Goal: Information Seeking & Learning: Learn about a topic

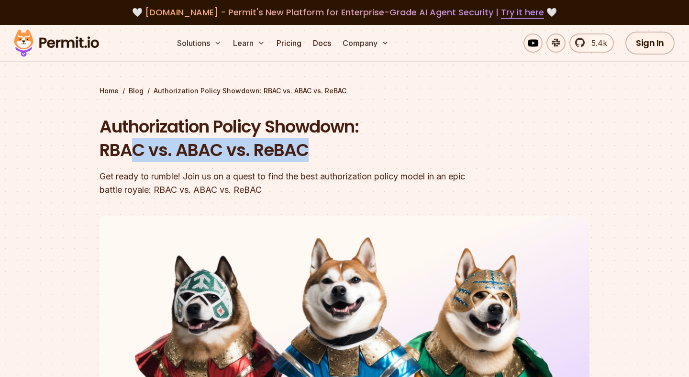
drag, startPoint x: 133, startPoint y: 150, endPoint x: 384, endPoint y: 150, distance: 251.7
click at [384, 150] on h1 "Authorization Policy Showdown: RBAC vs. ABAC vs. ReBAC" at bounding box center [283, 138] width 367 height 47
click at [386, 151] on h1 "Authorization Policy Showdown: RBAC vs. ABAC vs. ReBAC" at bounding box center [283, 138] width 367 height 47
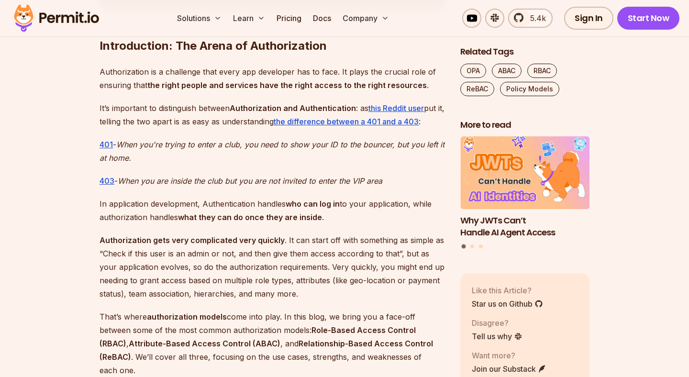
scroll to position [578, 0]
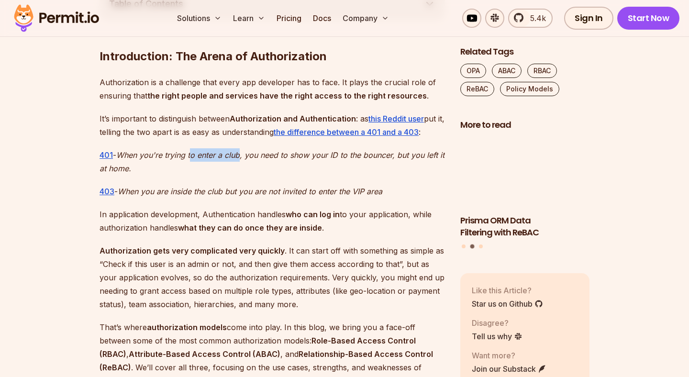
drag, startPoint x: 194, startPoint y: 152, endPoint x: 252, endPoint y: 152, distance: 57.9
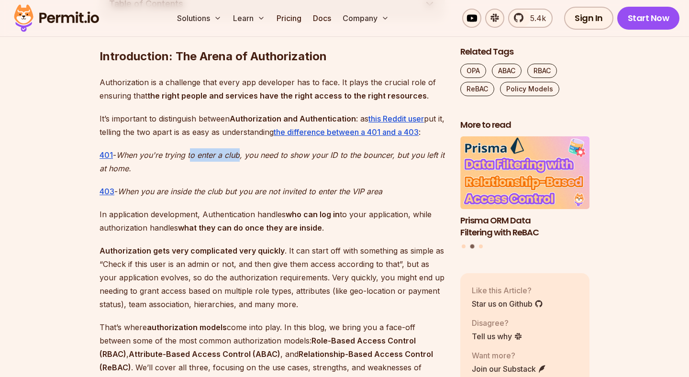
click at [250, 152] on em "When you're trying to enter a club, you need to show your ID to the bouncer, bu…" at bounding box center [272, 161] width 345 height 23
click at [252, 152] on em "When you're trying to enter a club, you need to show your ID to the bouncer, bu…" at bounding box center [272, 161] width 345 height 23
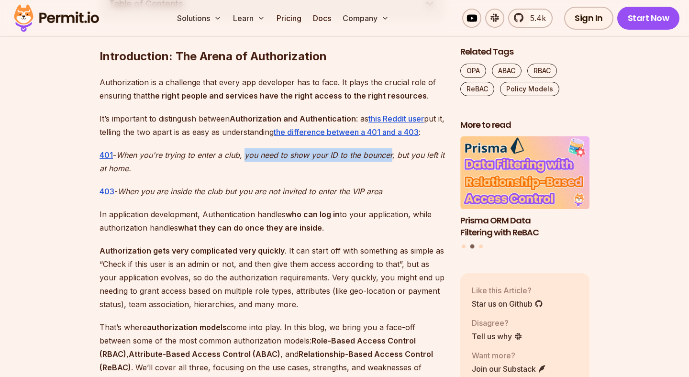
drag, startPoint x: 252, startPoint y: 152, endPoint x: 382, endPoint y: 155, distance: 130.2
click at [379, 152] on em "When you're trying to enter a club, you need to show your ID to the bouncer, bu…" at bounding box center [272, 161] width 345 height 23
click at [382, 155] on em "When you're trying to enter a club, you need to show your ID to the bouncer, bu…" at bounding box center [272, 161] width 345 height 23
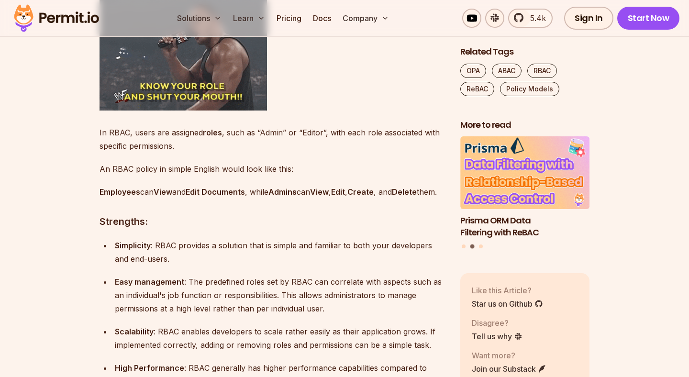
scroll to position [1112, 0]
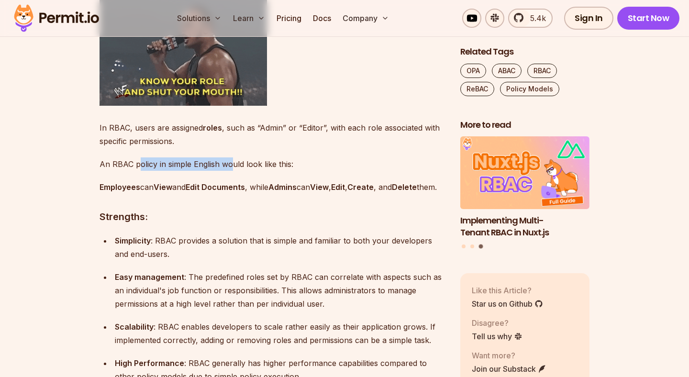
drag, startPoint x: 139, startPoint y: 165, endPoint x: 231, endPoint y: 165, distance: 91.9
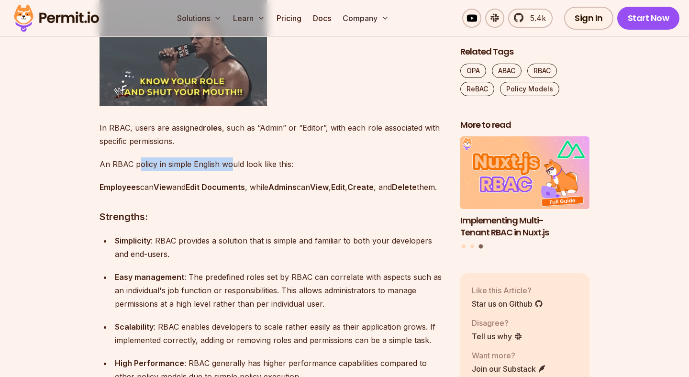
click at [231, 165] on p "An RBAC policy in simple English would look like this:" at bounding box center [272, 163] width 345 height 13
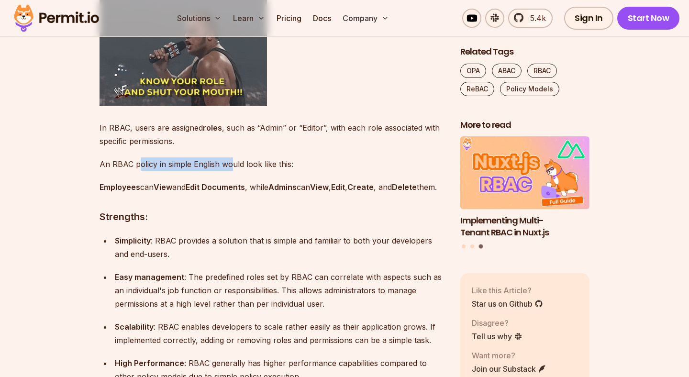
click at [231, 165] on p "An RBAC policy in simple English would look like this:" at bounding box center [272, 163] width 345 height 13
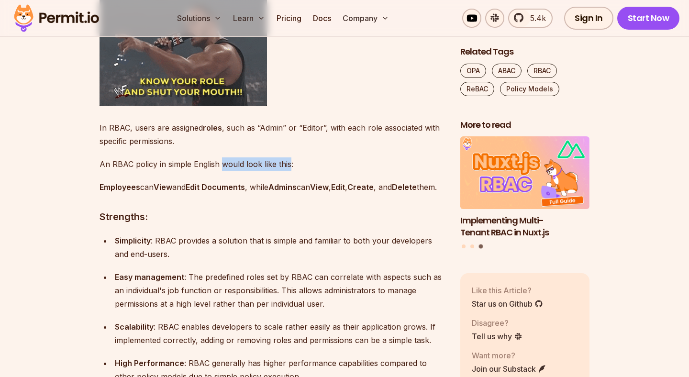
drag, startPoint x: 231, startPoint y: 165, endPoint x: 300, endPoint y: 165, distance: 69.4
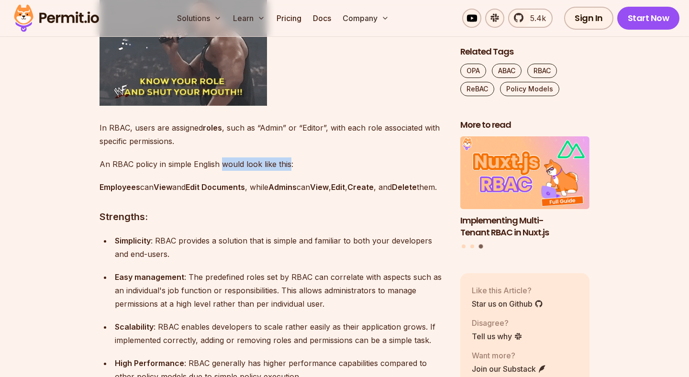
click at [300, 165] on p "An RBAC policy in simple English would look like this:" at bounding box center [272, 163] width 345 height 13
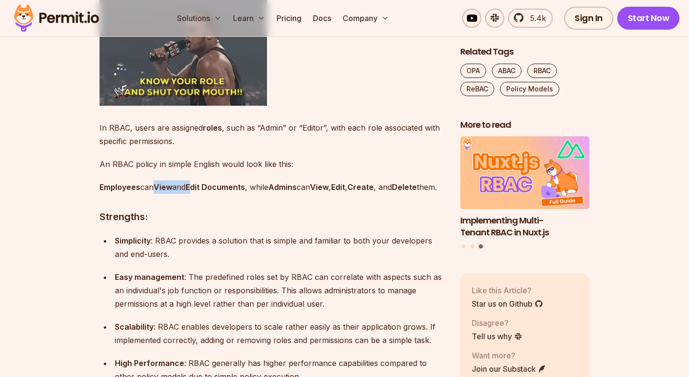
drag, startPoint x: 153, startPoint y: 186, endPoint x: 210, endPoint y: 186, distance: 56.9
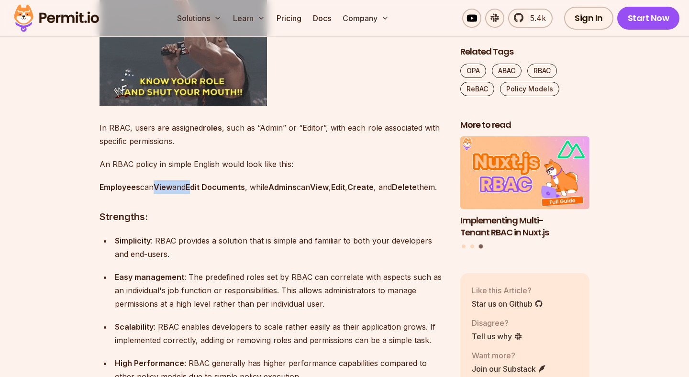
click at [210, 186] on p "Employees can View and Edit Documents , while Admins can View , Edit , Create ,…" at bounding box center [272, 186] width 345 height 13
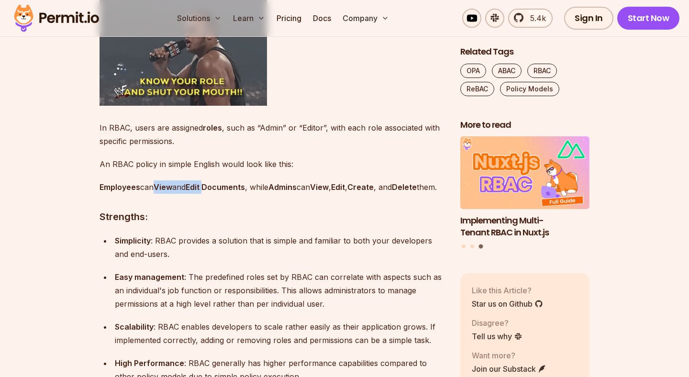
click at [210, 186] on strong "Edit Documents" at bounding box center [215, 187] width 59 height 10
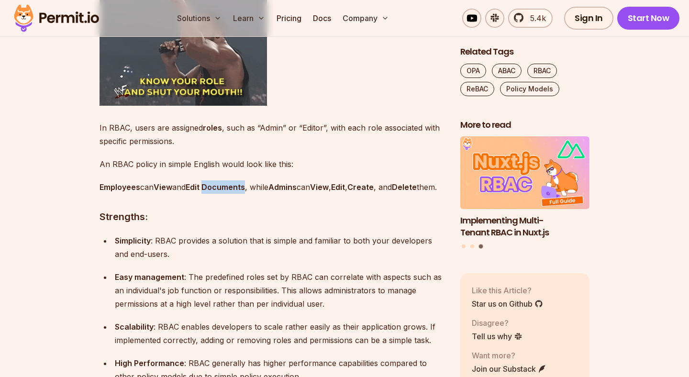
drag, startPoint x: 210, startPoint y: 186, endPoint x: 256, endPoint y: 186, distance: 45.9
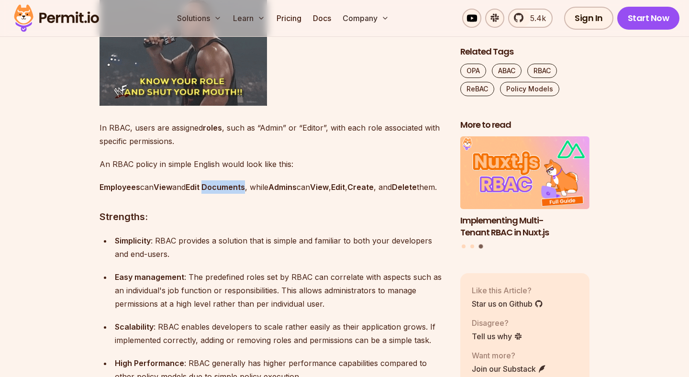
click at [256, 186] on p "Employees can View and Edit Documents , while Admins can View , Edit , Create ,…" at bounding box center [272, 186] width 345 height 13
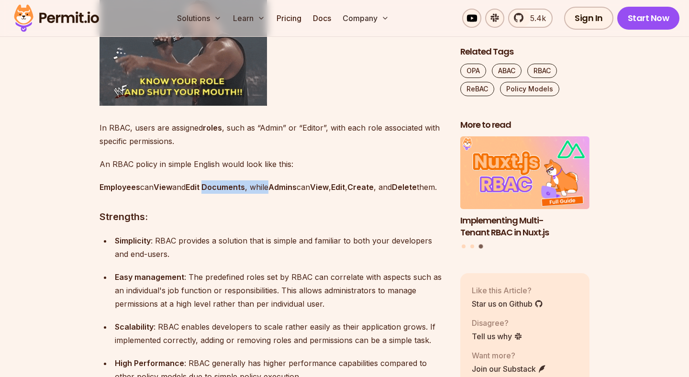
click at [256, 186] on p "Employees can View and Edit Documents , while Admins can View , Edit , Create ,…" at bounding box center [272, 186] width 345 height 13
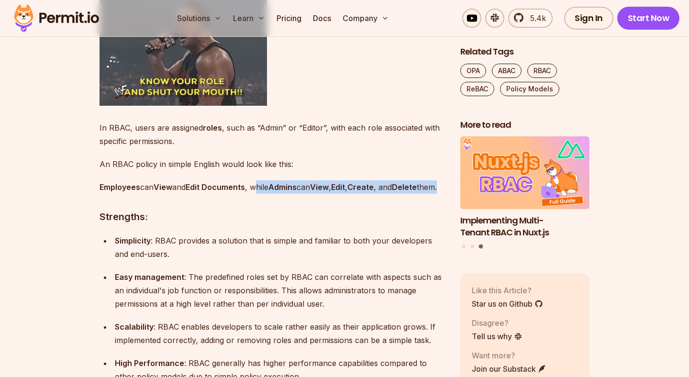
drag, startPoint x: 262, startPoint y: 186, endPoint x: 401, endPoint y: 198, distance: 139.3
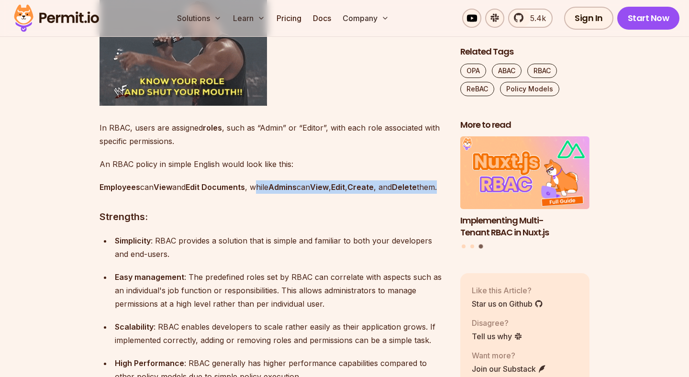
click at [402, 194] on p "Employees can View and Edit Documents , while Admins can View , Edit , Create ,…" at bounding box center [272, 186] width 345 height 13
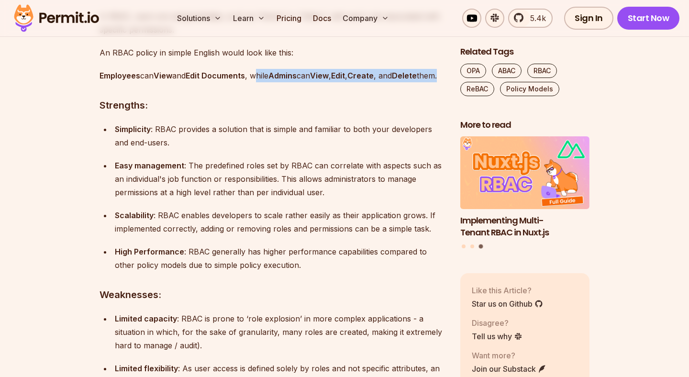
scroll to position [1227, 0]
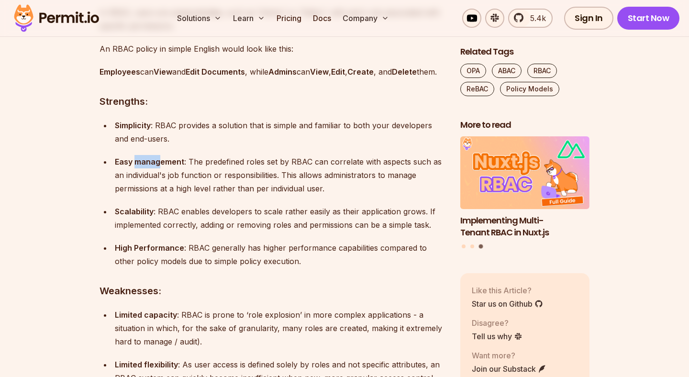
drag, startPoint x: 134, startPoint y: 177, endPoint x: 174, endPoint y: 177, distance: 39.7
click at [172, 167] on strong "Easy management" at bounding box center [149, 162] width 69 height 10
drag, startPoint x: 189, startPoint y: 177, endPoint x: 333, endPoint y: 177, distance: 143.6
click at [333, 177] on p "Easy management : The predefined roles set by RBAC can correlate with aspects s…" at bounding box center [280, 175] width 330 height 40
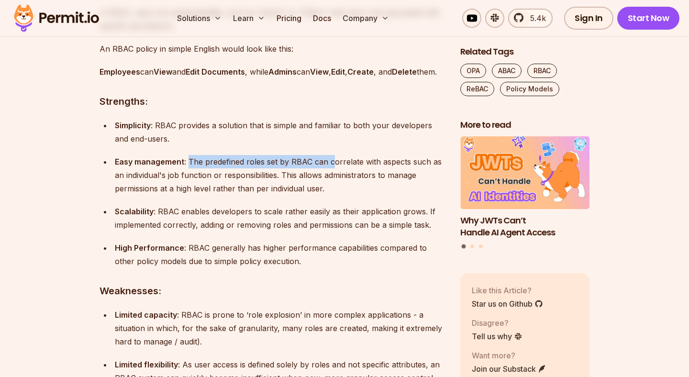
click at [333, 177] on p "Easy management : The predefined roles set by RBAC can correlate with aspects s…" at bounding box center [280, 175] width 330 height 40
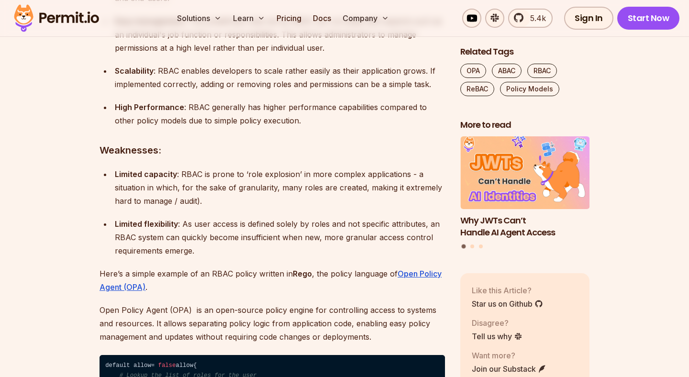
scroll to position [1368, 0]
drag, startPoint x: 112, startPoint y: 185, endPoint x: 168, endPoint y: 185, distance: 55.5
click at [167, 185] on li "Limited capacity : RBAC is prone to ‘role explosion’ in more complex applicatio…" at bounding box center [278, 187] width 333 height 40
click at [168, 178] on strong "Limited capacity" at bounding box center [146, 174] width 62 height 10
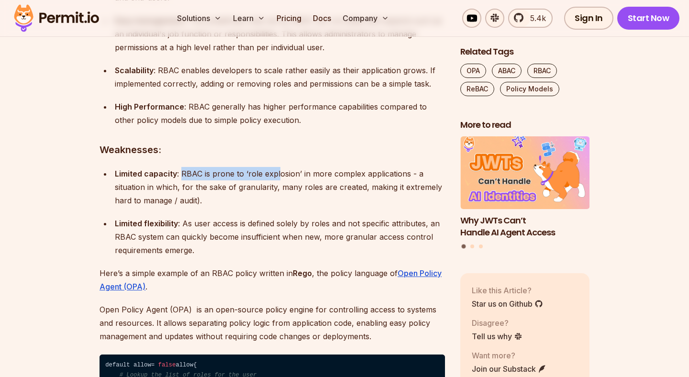
drag, startPoint x: 179, startPoint y: 186, endPoint x: 280, endPoint y: 187, distance: 100.5
click at [280, 188] on p "Limited capacity : RBAC is prone to ‘role explosion’ in more complex applicatio…" at bounding box center [280, 187] width 330 height 40
click at [280, 187] on p "Limited capacity : RBAC is prone to ‘role explosion’ in more complex applicatio…" at bounding box center [280, 187] width 330 height 40
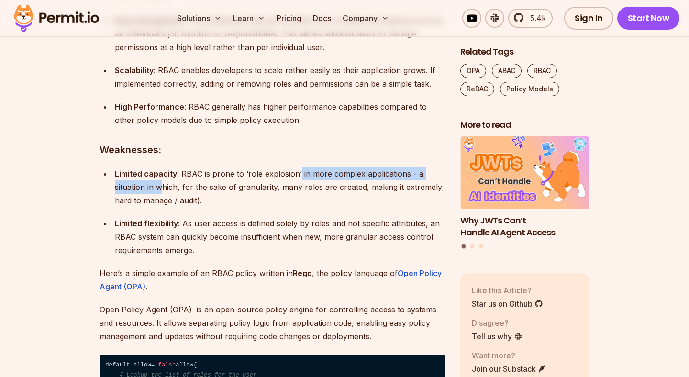
drag, startPoint x: 298, startPoint y: 187, endPoint x: 178, endPoint y: 205, distance: 121.9
click at [176, 205] on p "Limited capacity : RBAC is prone to ‘role explosion’ in more complex applicatio…" at bounding box center [280, 187] width 330 height 40
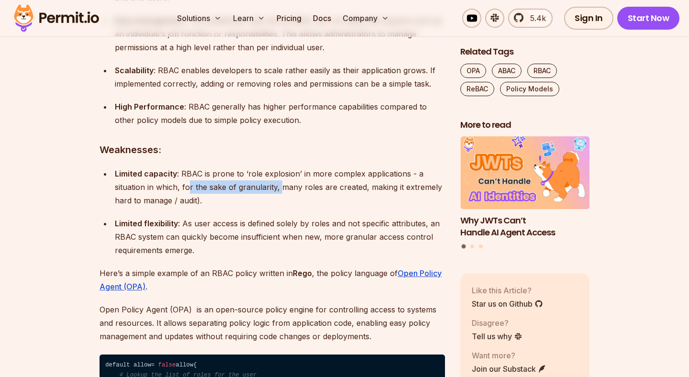
drag, startPoint x: 192, startPoint y: 204, endPoint x: 280, endPoint y: 204, distance: 87.6
click at [279, 204] on p "Limited capacity : RBAC is prone to ‘role explosion’ in more complex applicatio…" at bounding box center [280, 187] width 330 height 40
click at [280, 204] on p "Limited capacity : RBAC is prone to ‘role explosion’ in more complex applicatio…" at bounding box center [280, 187] width 330 height 40
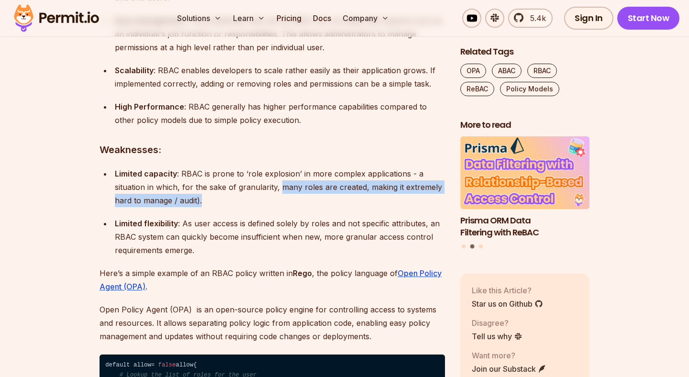
drag, startPoint x: 280, startPoint y: 204, endPoint x: 400, endPoint y: 212, distance: 120.3
click at [400, 207] on p "Limited capacity : RBAC is prone to ‘role explosion’ in more complex applicatio…" at bounding box center [280, 187] width 330 height 40
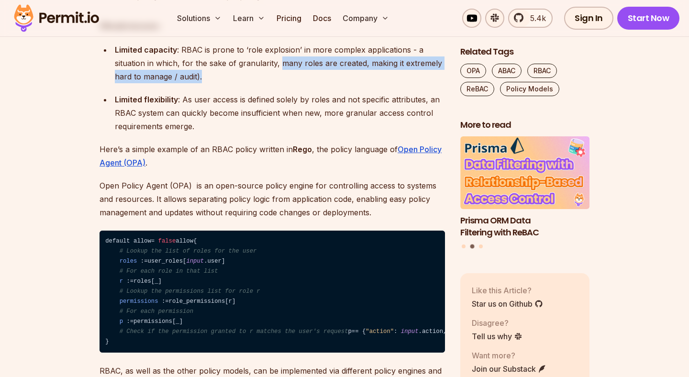
scroll to position [1497, 0]
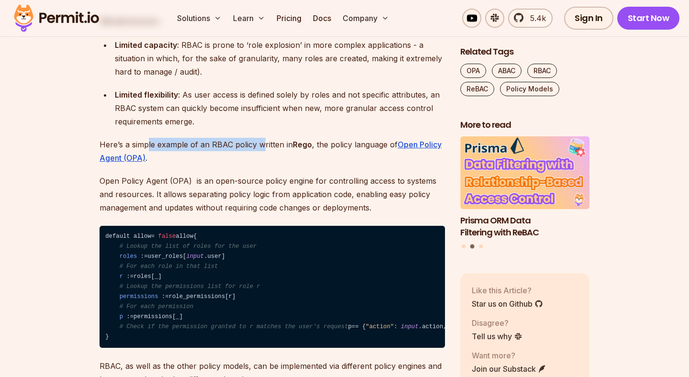
drag, startPoint x: 147, startPoint y: 156, endPoint x: 264, endPoint y: 156, distance: 116.8
click at [263, 156] on p "Here’s a simple example of an RBAC policy written in [PERSON_NAME] , the policy…" at bounding box center [272, 151] width 345 height 27
click at [264, 156] on p "Here’s a simple example of an RBAC policy written in [PERSON_NAME] , the policy…" at bounding box center [272, 151] width 345 height 27
drag, startPoint x: 278, startPoint y: 158, endPoint x: 314, endPoint y: 158, distance: 35.9
click at [314, 158] on p "Here’s a simple example of an RBAC policy written in [PERSON_NAME] , the policy…" at bounding box center [272, 151] width 345 height 27
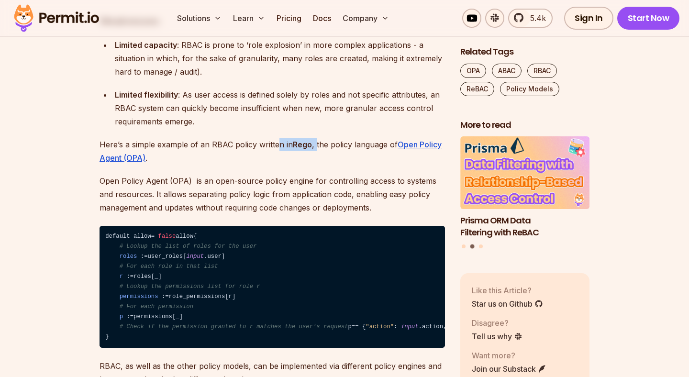
click at [314, 158] on p "Here’s a simple example of an RBAC policy written in [PERSON_NAME] , the policy…" at bounding box center [272, 151] width 345 height 27
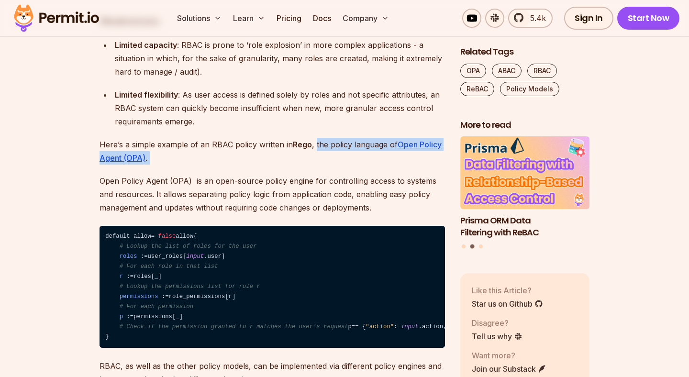
drag, startPoint x: 314, startPoint y: 158, endPoint x: 314, endPoint y: 171, distance: 12.9
click at [315, 165] on p "Here’s a simple example of an RBAC policy written in [PERSON_NAME] , the policy…" at bounding box center [272, 151] width 345 height 27
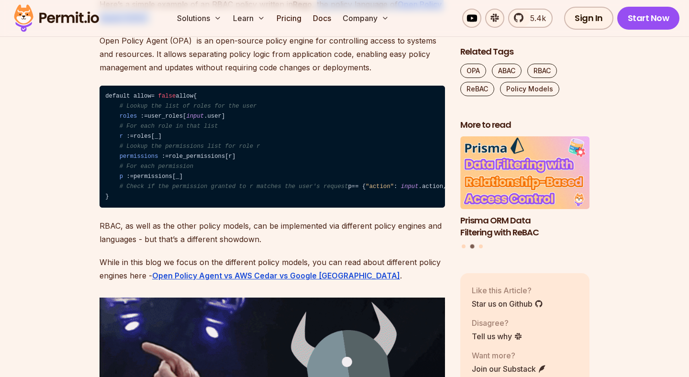
scroll to position [1637, 0]
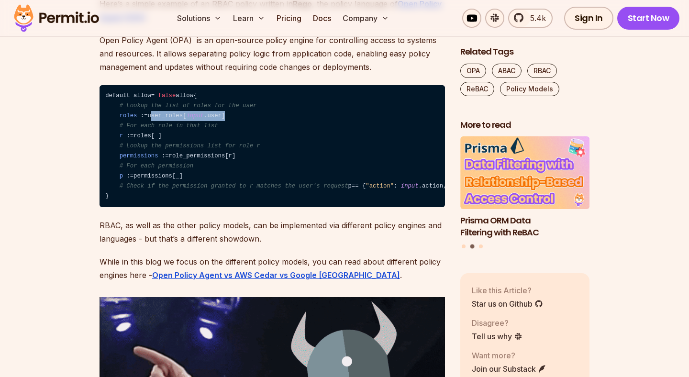
drag, startPoint x: 153, startPoint y: 141, endPoint x: 231, endPoint y: 141, distance: 78.5
click at [231, 141] on code "default allow = false allow { # Lookup the list of roles for the user roles : =…" at bounding box center [272, 146] width 345 height 122
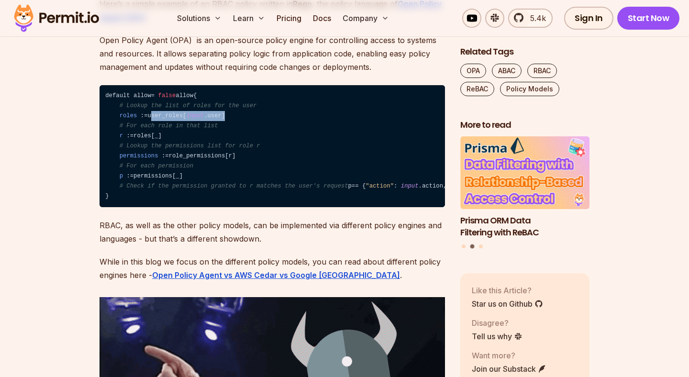
click at [231, 141] on code "default allow = false allow { # Lookup the list of roles for the user roles : =…" at bounding box center [272, 146] width 345 height 122
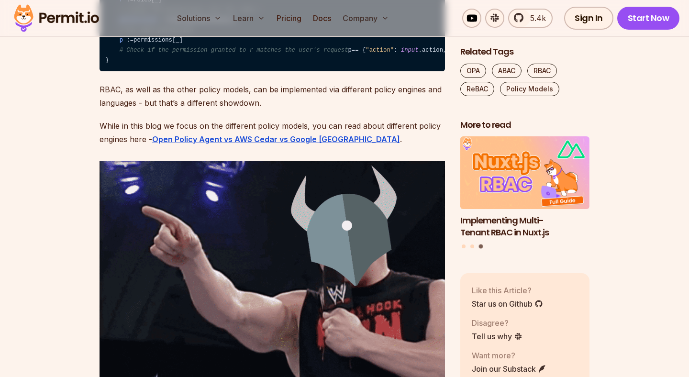
scroll to position [1774, 0]
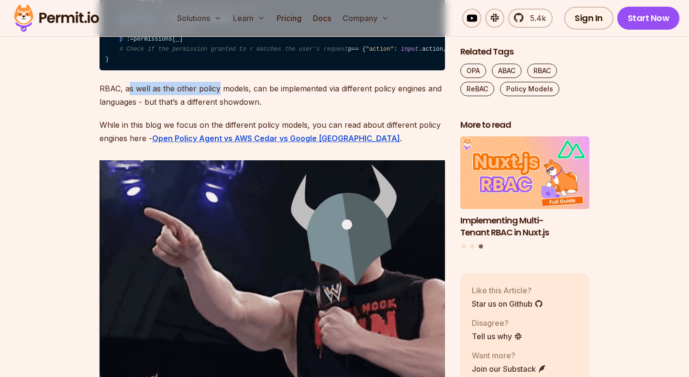
drag, startPoint x: 130, startPoint y: 122, endPoint x: 250, endPoint y: 123, distance: 120.1
click at [249, 109] on p "RBAC, as well as the other policy models, can be implemented via different poli…" at bounding box center [272, 95] width 345 height 27
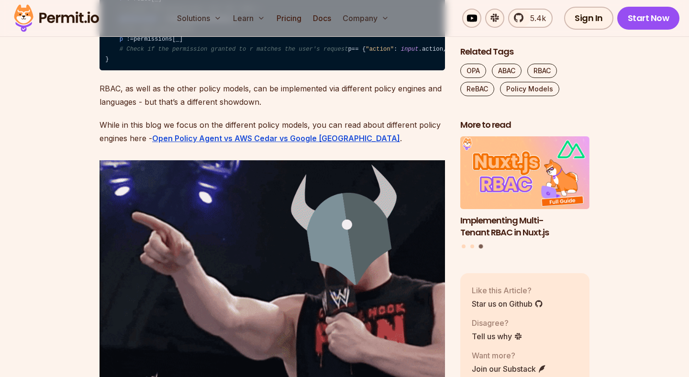
click at [250, 109] on p "RBAC, as well as the other policy models, can be implemented via different poli…" at bounding box center [272, 95] width 345 height 27
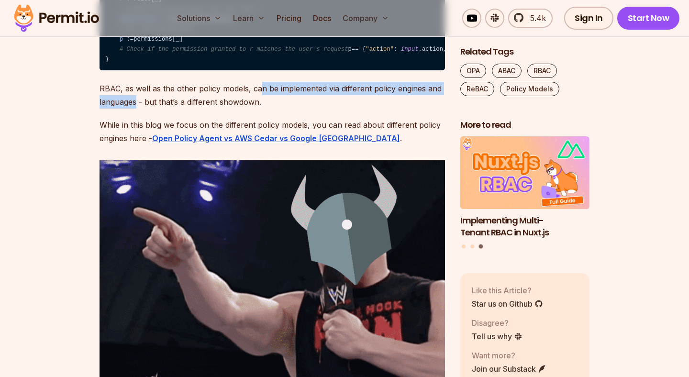
drag, startPoint x: 262, startPoint y: 123, endPoint x: 135, endPoint y: 135, distance: 127.4
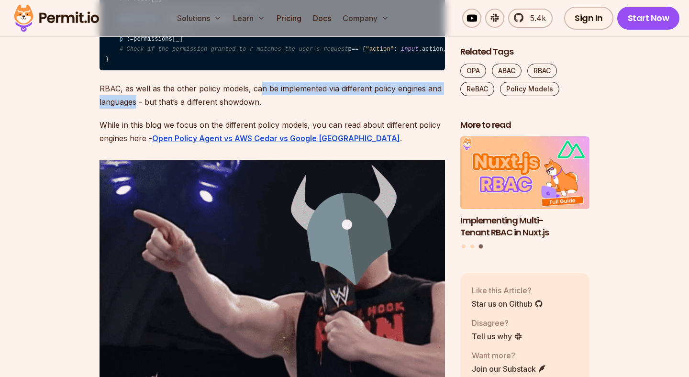
click at [137, 109] on p "RBAC, as well as the other policy models, can be implemented via different poli…" at bounding box center [272, 95] width 345 height 27
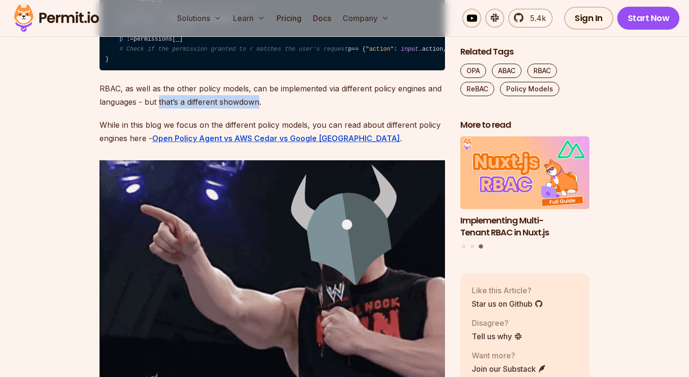
drag, startPoint x: 159, startPoint y: 135, endPoint x: 263, endPoint y: 135, distance: 103.4
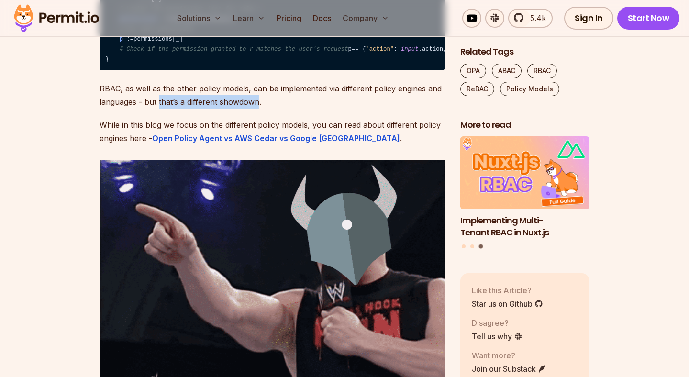
click at [263, 109] on p "RBAC, as well as the other policy models, can be implemented via different poli…" at bounding box center [272, 95] width 345 height 27
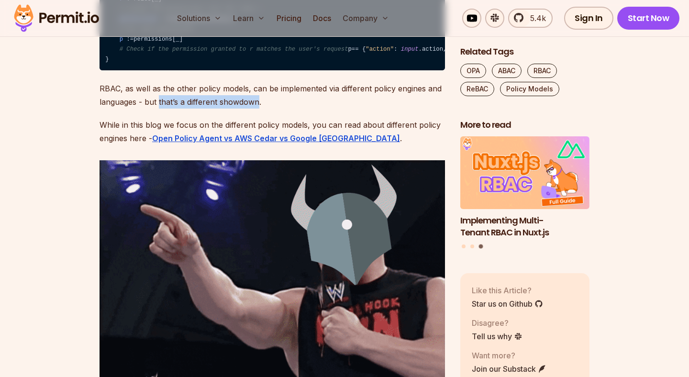
click at [263, 109] on p "RBAC, as well as the other policy models, can be implemented via different poli…" at bounding box center [272, 95] width 345 height 27
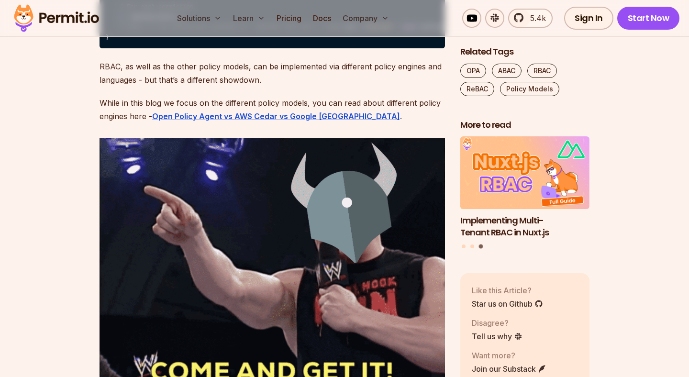
scroll to position [1800, 0]
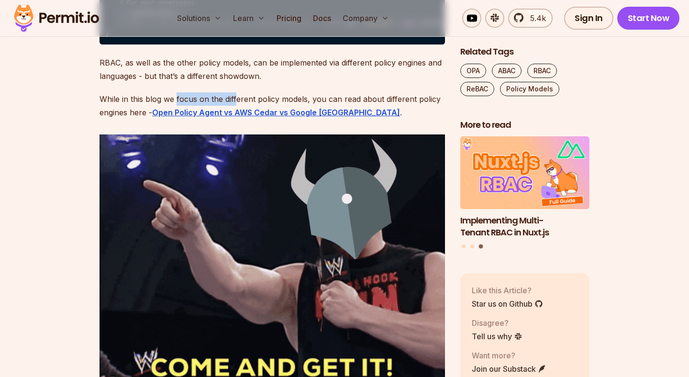
drag, startPoint x: 177, startPoint y: 132, endPoint x: 275, endPoint y: 132, distance: 98.1
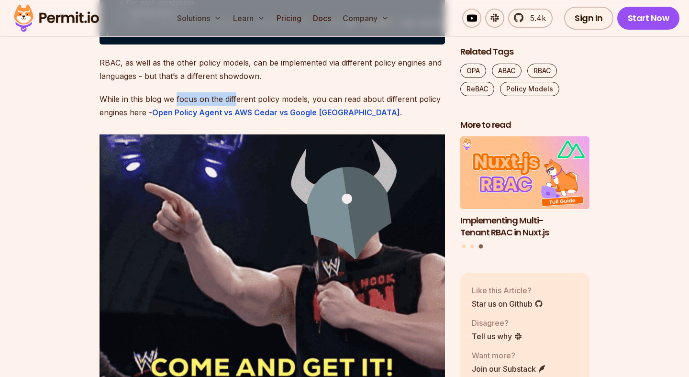
click at [272, 119] on p "While in this blog we focus on the different policy models, you can read about …" at bounding box center [272, 105] width 345 height 27
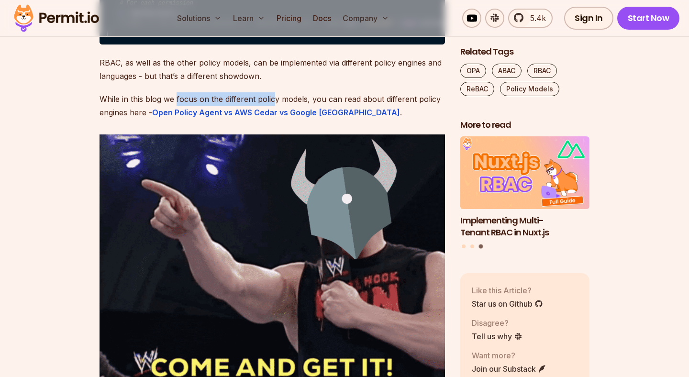
click at [275, 119] on p "While in this blog we focus on the different policy models, you can read about …" at bounding box center [272, 105] width 345 height 27
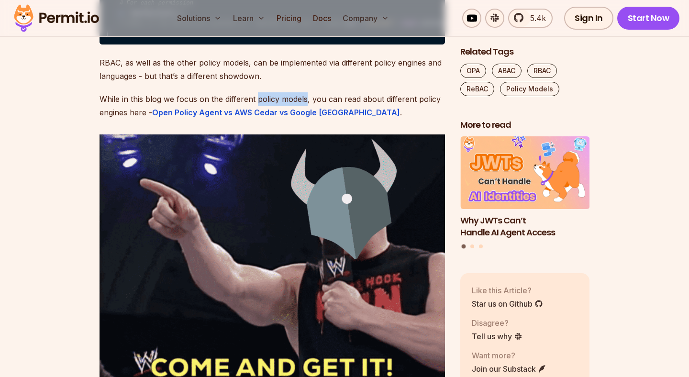
drag, startPoint x: 275, startPoint y: 132, endPoint x: 301, endPoint y: 132, distance: 25.8
click at [296, 119] on p "While in this blog we focus on the different policy models, you can read about …" at bounding box center [272, 105] width 345 height 27
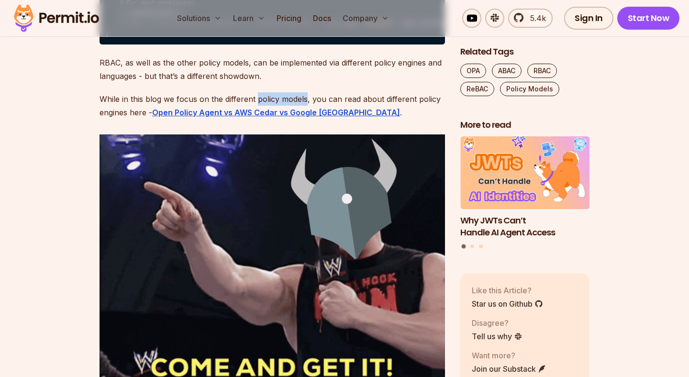
click at [301, 119] on p "While in this blog we focus on the different policy models, you can read about …" at bounding box center [272, 105] width 345 height 27
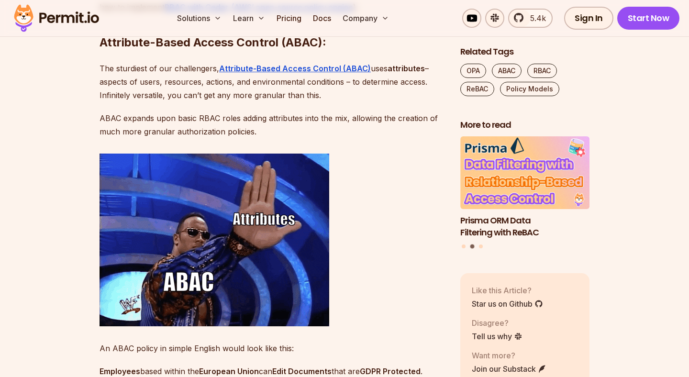
scroll to position [2239, 0]
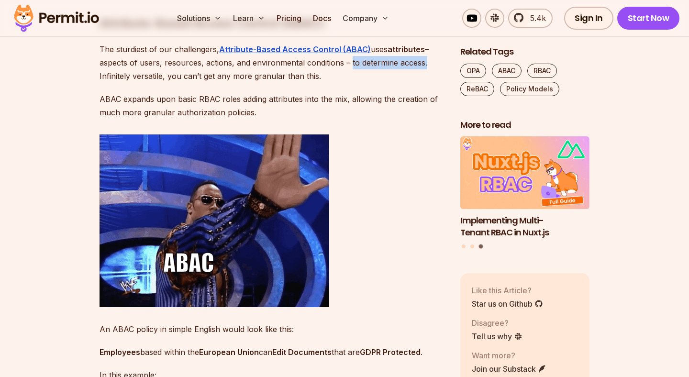
drag, startPoint x: 349, startPoint y: 98, endPoint x: 437, endPoint y: 98, distance: 87.6
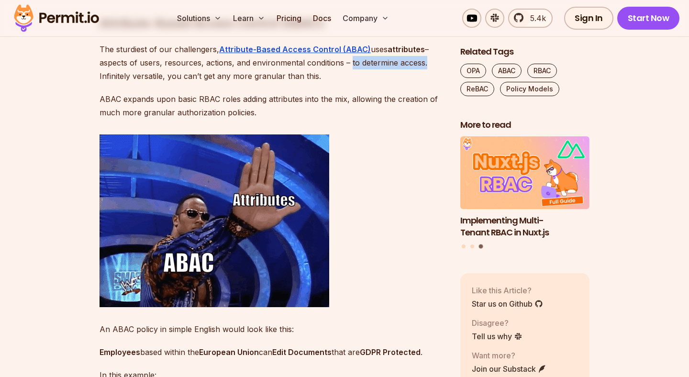
click at [437, 83] on p "The sturdiest of our challengers, Attribute-Based Access Control (ABAC) uses at…" at bounding box center [272, 63] width 345 height 40
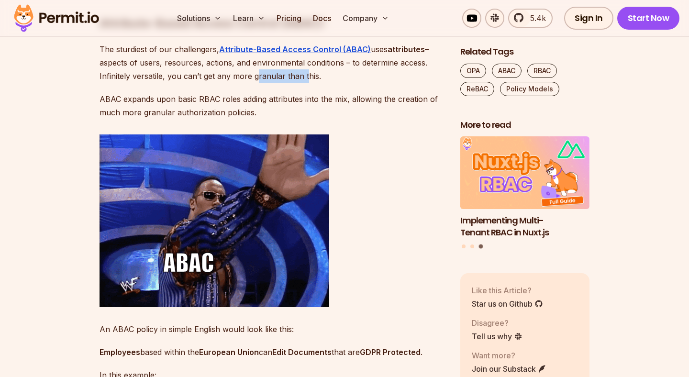
drag, startPoint x: 258, startPoint y: 112, endPoint x: 305, endPoint y: 108, distance: 46.6
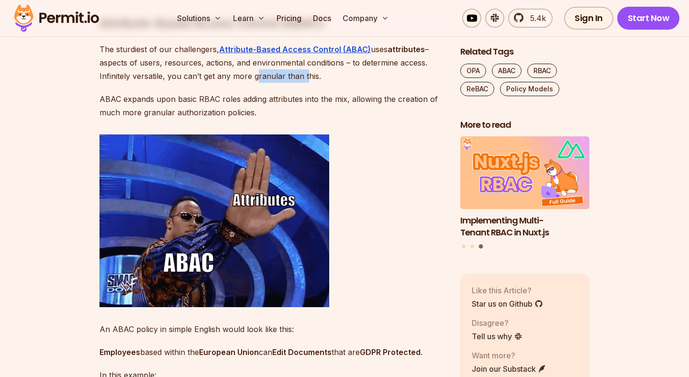
click at [305, 83] on p "The sturdiest of our challengers, Attribute-Based Access Control (ABAC) uses at…" at bounding box center [272, 63] width 345 height 40
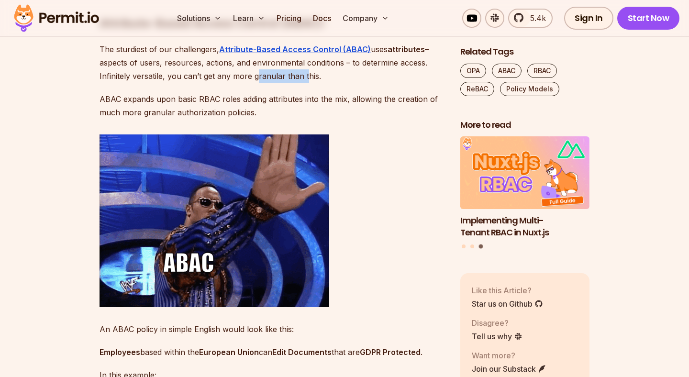
click at [305, 83] on p "The sturdiest of our challengers, Attribute-Based Access Control (ABAC) uses at…" at bounding box center [272, 63] width 345 height 40
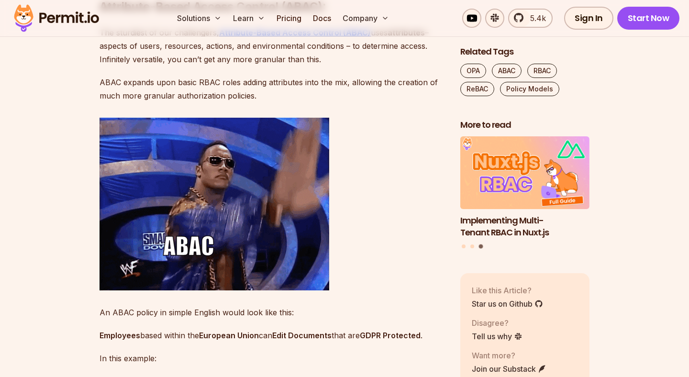
scroll to position [2259, 0]
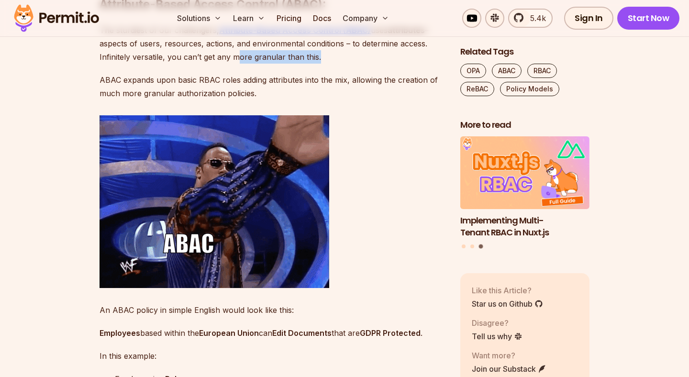
drag, startPoint x: 236, startPoint y: 92, endPoint x: 349, endPoint y: 91, distance: 112.4
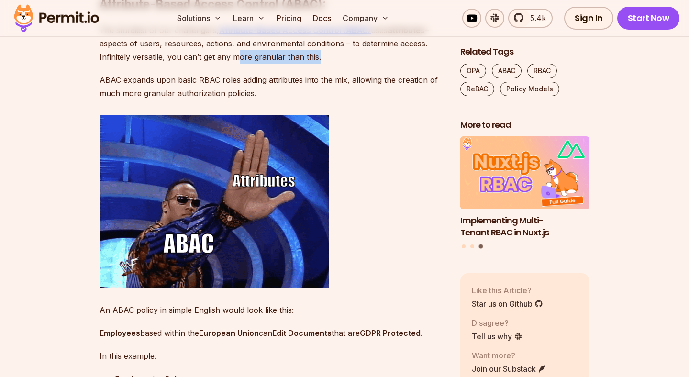
click at [347, 64] on p "The sturdiest of our challengers, Attribute-Based Access Control (ABAC) uses at…" at bounding box center [272, 43] width 345 height 40
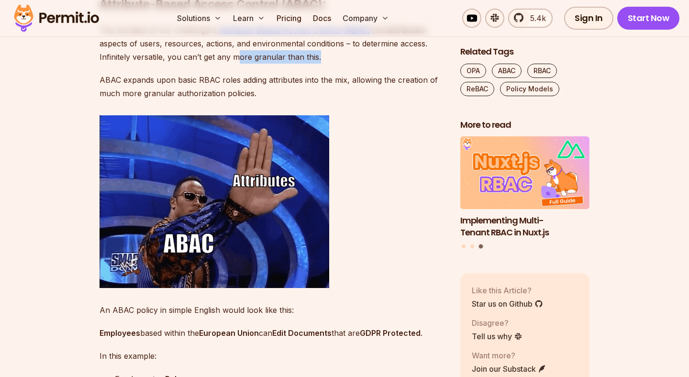
click at [349, 64] on p "The sturdiest of our challengers, Attribute-Based Access Control (ABAC) uses at…" at bounding box center [272, 43] width 345 height 40
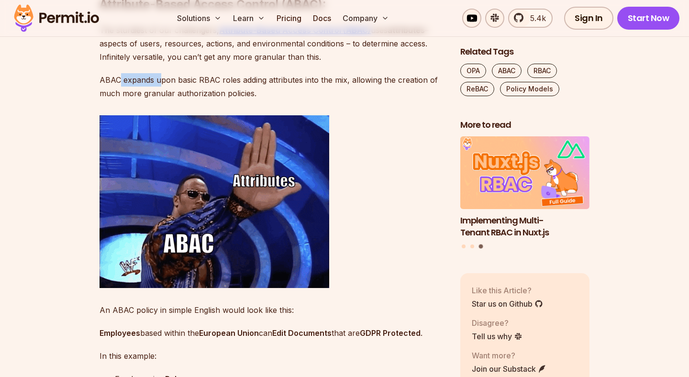
drag, startPoint x: 120, startPoint y: 113, endPoint x: 206, endPoint y: 113, distance: 86.6
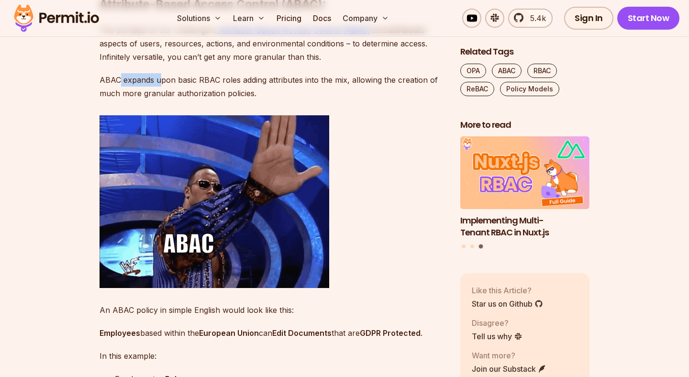
click at [206, 100] on p "ABAC expands upon basic RBAC roles adding attributes into the mix, allowing the…" at bounding box center [272, 86] width 345 height 27
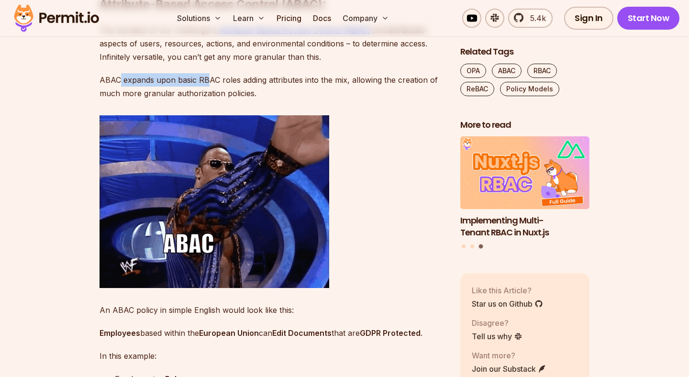
click at [206, 100] on p "ABAC expands upon basic RBAC roles adding attributes into the mix, allowing the…" at bounding box center [272, 86] width 345 height 27
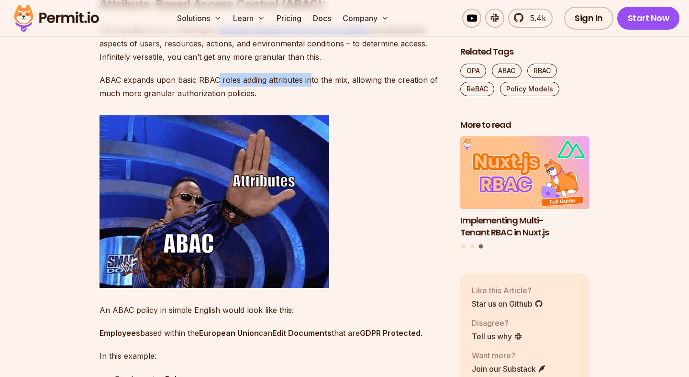
drag, startPoint x: 218, startPoint y: 114, endPoint x: 310, endPoint y: 114, distance: 91.4
click at [310, 100] on p "ABAC expands upon basic RBAC roles adding attributes into the mix, allowing the…" at bounding box center [272, 86] width 345 height 27
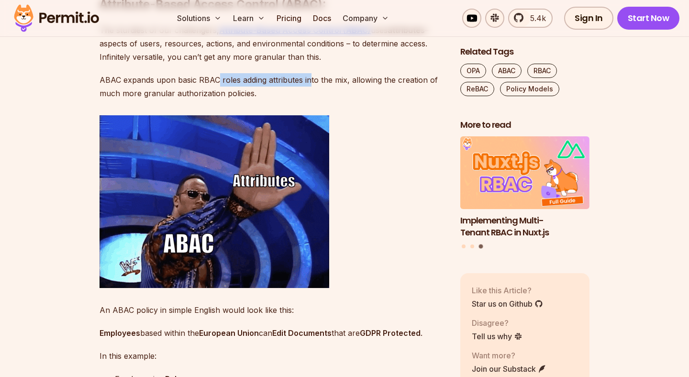
click at [310, 100] on p "ABAC expands upon basic RBAC roles adding attributes into the mix, allowing the…" at bounding box center [272, 86] width 345 height 27
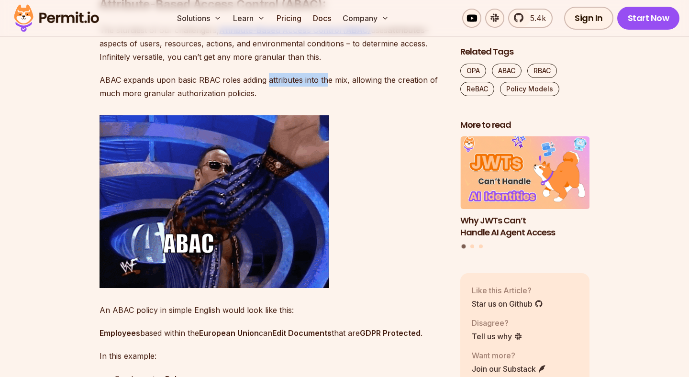
drag, startPoint x: 268, startPoint y: 114, endPoint x: 328, endPoint y: 114, distance: 59.8
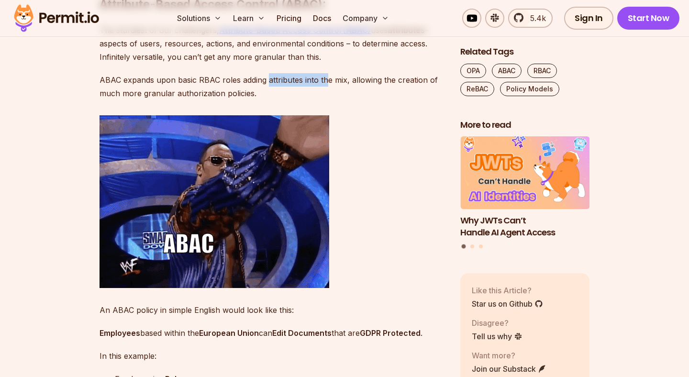
click at [326, 100] on p "ABAC expands upon basic RBAC roles adding attributes into the mix, allowing the…" at bounding box center [272, 86] width 345 height 27
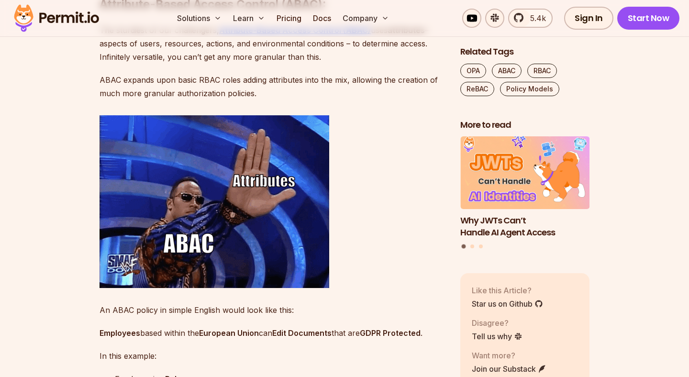
click at [328, 100] on p "ABAC expands upon basic RBAC roles adding attributes into the mix, allowing the…" at bounding box center [272, 86] width 345 height 27
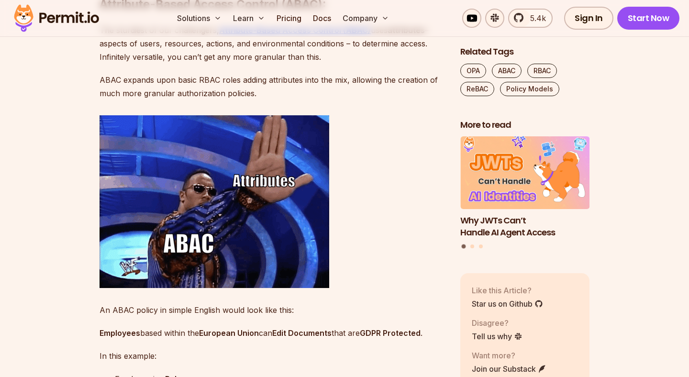
drag, startPoint x: 359, startPoint y: 112, endPoint x: 428, endPoint y: 122, distance: 69.2
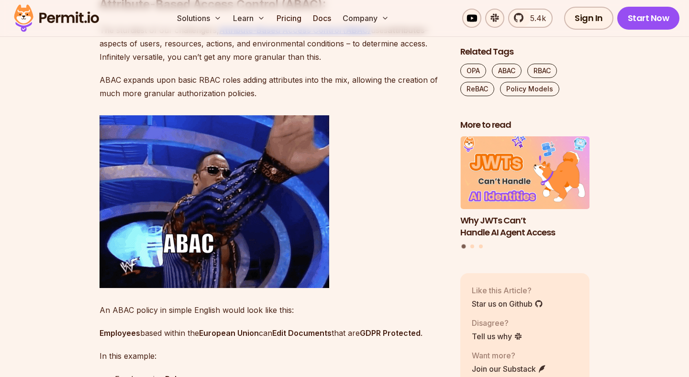
click at [428, 100] on p "ABAC expands upon basic RBAC roles adding attributes into the mix, allowing the…" at bounding box center [272, 86] width 345 height 27
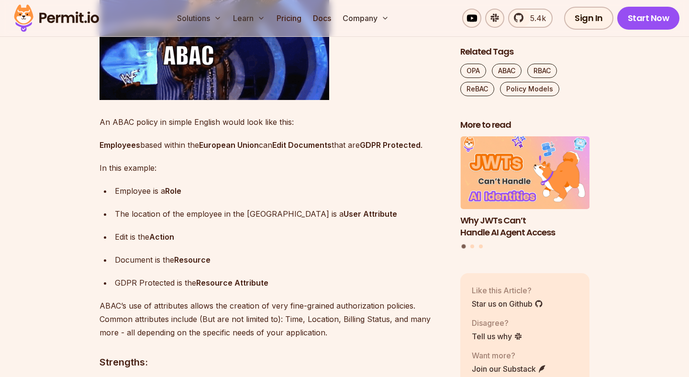
scroll to position [2453, 0]
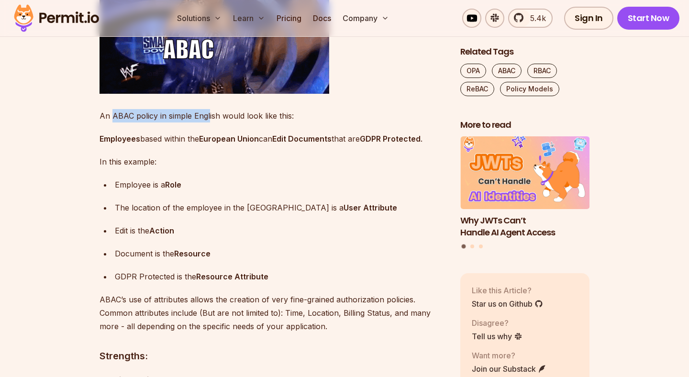
drag, startPoint x: 111, startPoint y: 149, endPoint x: 236, endPoint y: 150, distance: 124.4
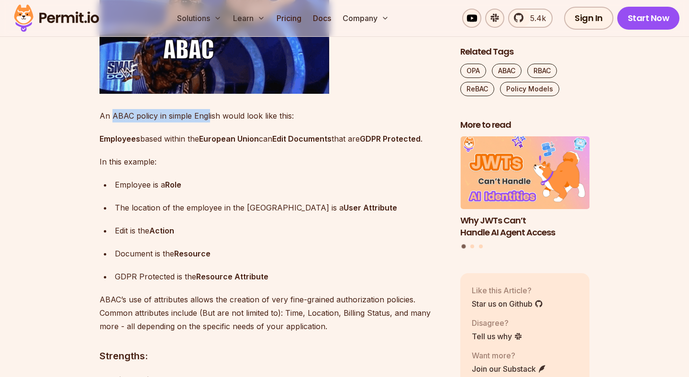
click at [233, 122] on p "An ABAC policy in simple English would look like this:" at bounding box center [272, 115] width 345 height 13
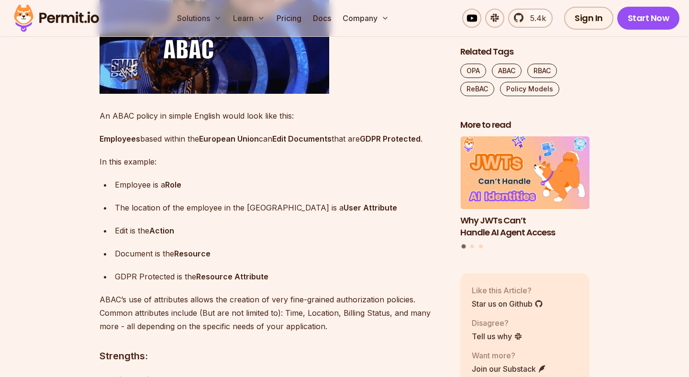
click at [236, 122] on p "An ABAC policy in simple English would look like this:" at bounding box center [272, 115] width 345 height 13
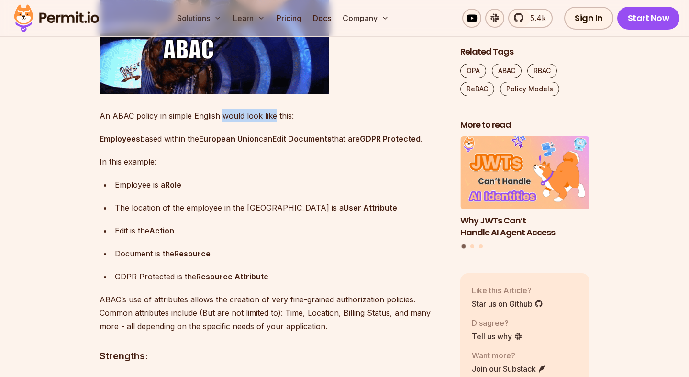
drag, startPoint x: 220, startPoint y: 150, endPoint x: 302, endPoint y: 150, distance: 81.8
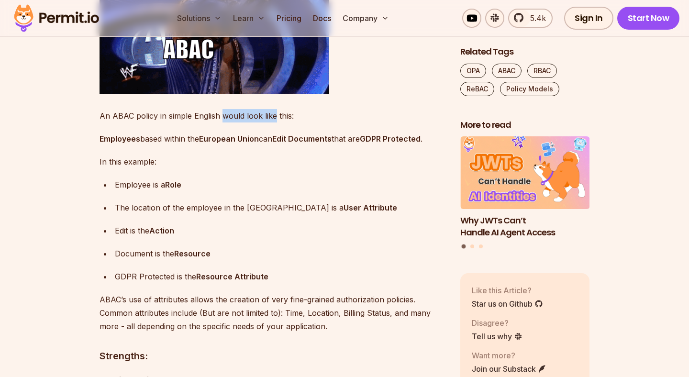
click at [301, 122] on p "An ABAC policy in simple English would look like this:" at bounding box center [272, 115] width 345 height 13
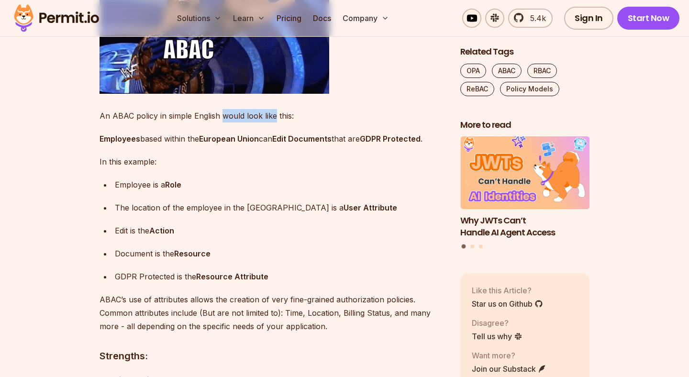
click at [302, 122] on p "An ABAC policy in simple English would look like this:" at bounding box center [272, 115] width 345 height 13
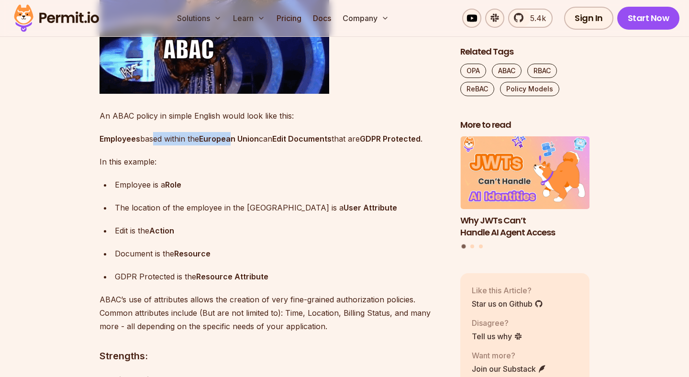
drag, startPoint x: 153, startPoint y: 174, endPoint x: 236, endPoint y: 173, distance: 83.3
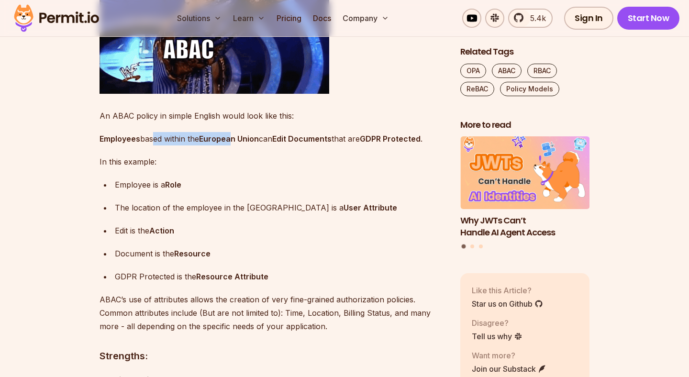
click at [236, 145] on p "Employees based within the European Union can Edit Documents that are GDPR Prot…" at bounding box center [272, 138] width 345 height 13
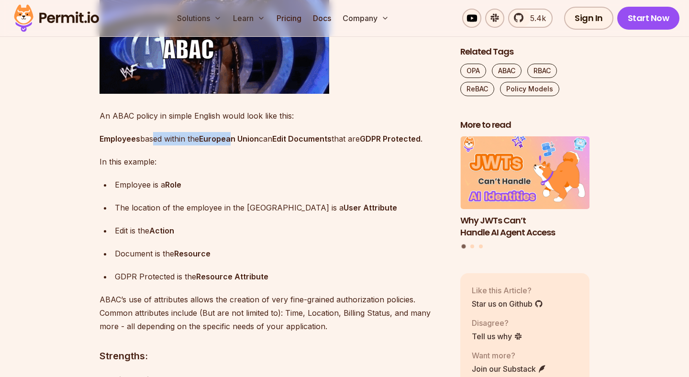
click at [236, 144] on strong "European Union" at bounding box center [229, 139] width 60 height 10
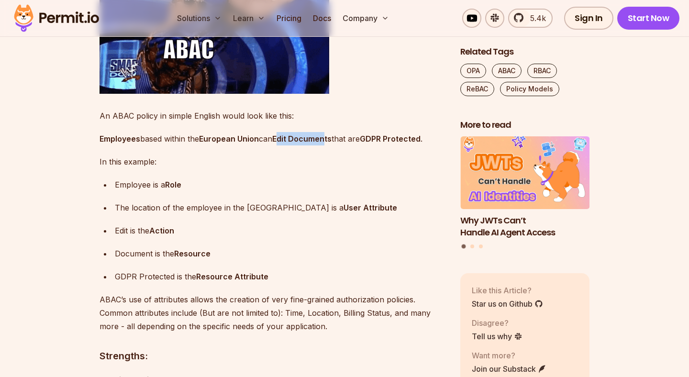
drag, startPoint x: 285, startPoint y: 175, endPoint x: 332, endPoint y: 175, distance: 46.9
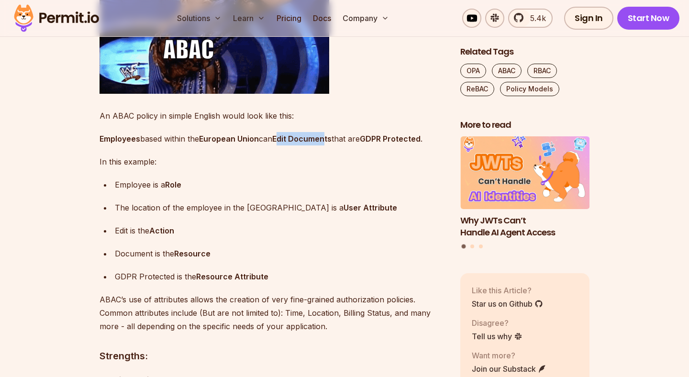
click at [332, 144] on strong "Edit Documents" at bounding box center [301, 139] width 59 height 10
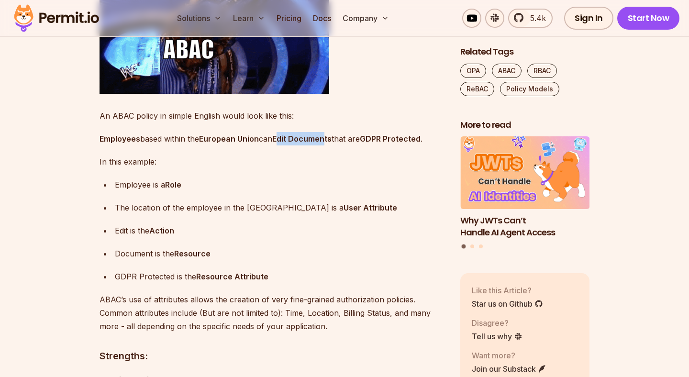
click at [332, 144] on strong "Edit Documents" at bounding box center [301, 139] width 59 height 10
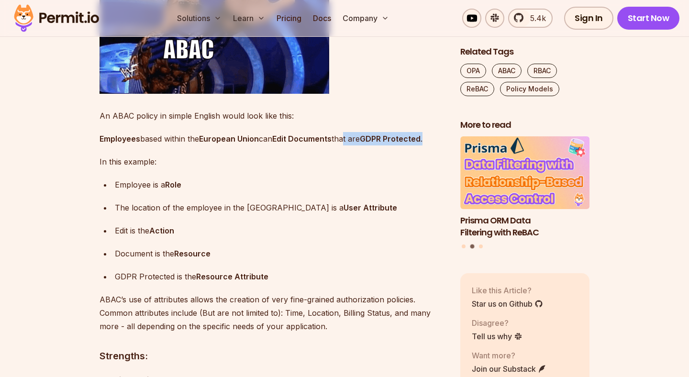
drag, startPoint x: 351, startPoint y: 175, endPoint x: 432, endPoint y: 174, distance: 81.3
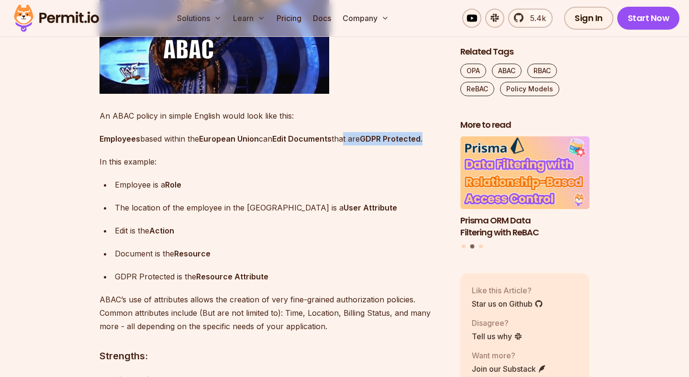
click at [432, 145] on p "Employees based within the European Union can Edit Documents that are GDPR Prot…" at bounding box center [272, 138] width 345 height 13
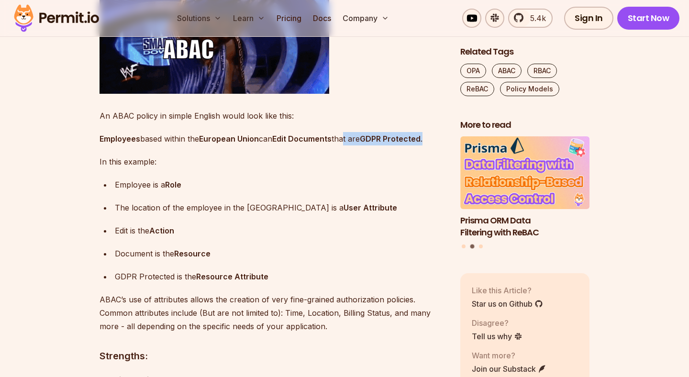
scroll to position [2466, 0]
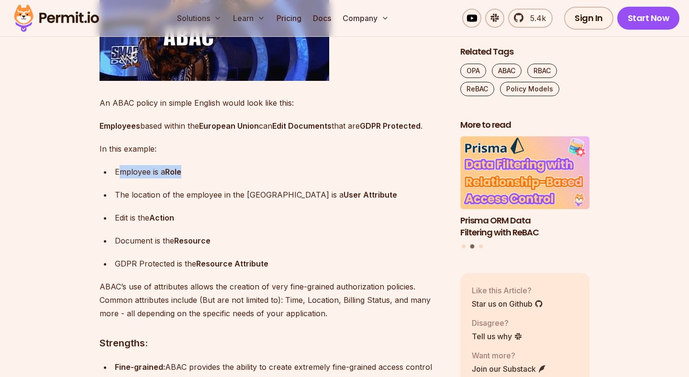
drag, startPoint x: 117, startPoint y: 206, endPoint x: 198, endPoint y: 204, distance: 80.4
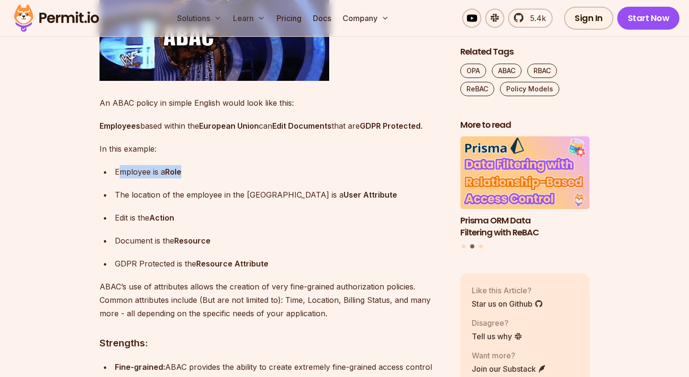
click at [197, 178] on p "Employee is a Role" at bounding box center [280, 171] width 330 height 13
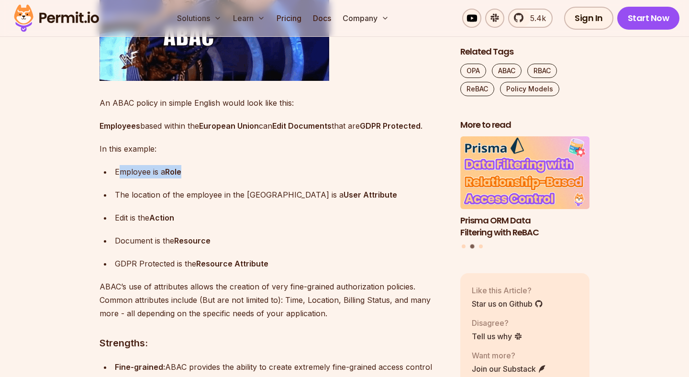
click at [198, 178] on p "Employee is a Role" at bounding box center [280, 171] width 330 height 13
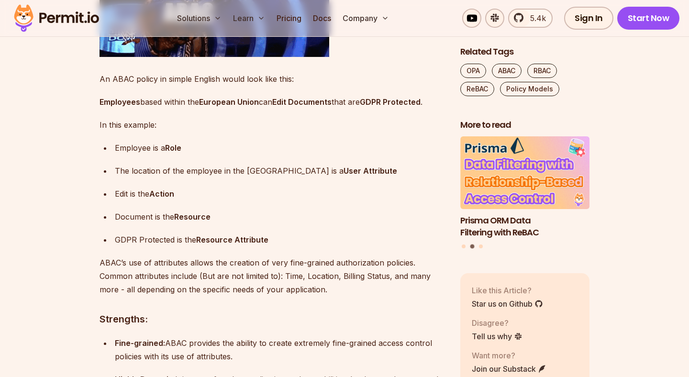
scroll to position [2490, 0]
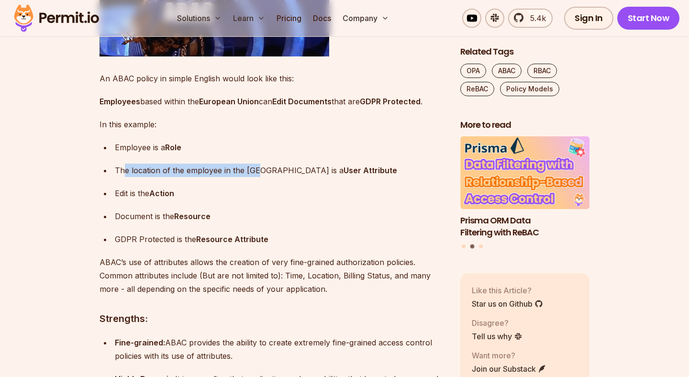
drag, startPoint x: 124, startPoint y: 205, endPoint x: 264, endPoint y: 206, distance: 139.2
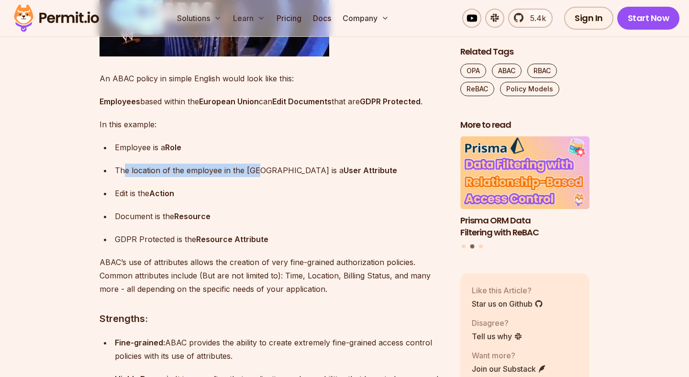
click at [263, 177] on p "The location of the employee in the [GEOGRAPHIC_DATA] is a User Attribute" at bounding box center [280, 170] width 330 height 13
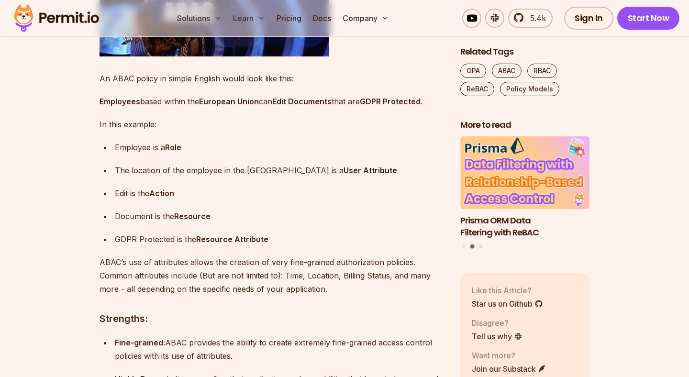
click at [264, 177] on p "The location of the employee in the [GEOGRAPHIC_DATA] is a User Attribute" at bounding box center [280, 170] width 330 height 13
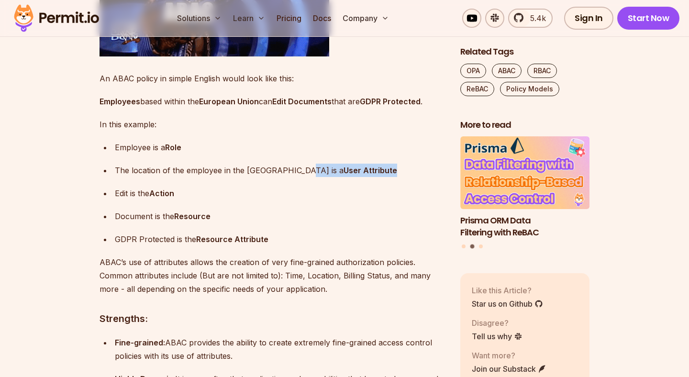
drag, startPoint x: 301, startPoint y: 207, endPoint x: 390, endPoint y: 207, distance: 89.0
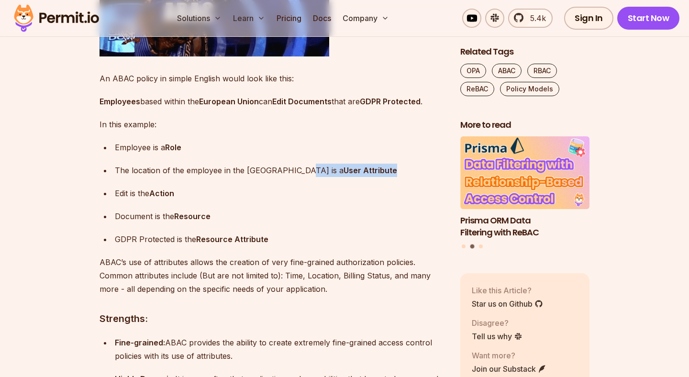
click at [390, 177] on p "The location of the employee in the [GEOGRAPHIC_DATA] is a User Attribute" at bounding box center [280, 170] width 330 height 13
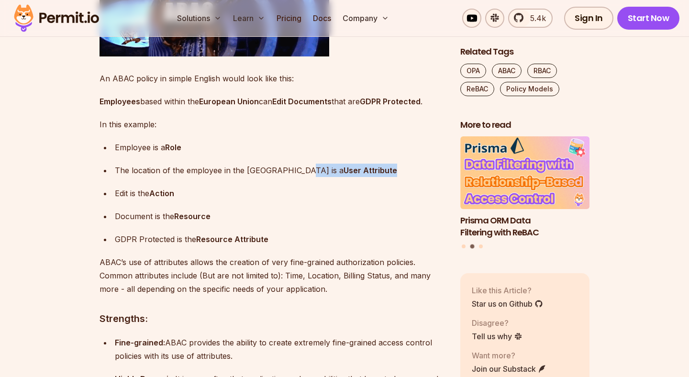
click at [390, 177] on p "The location of the employee in the [GEOGRAPHIC_DATA] is a User Attribute" at bounding box center [280, 170] width 330 height 13
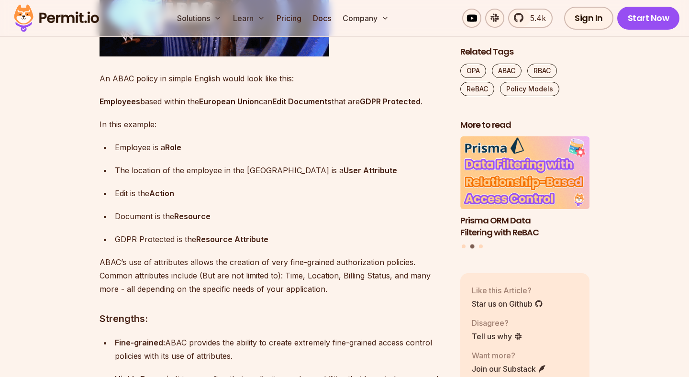
drag, startPoint x: 153, startPoint y: 225, endPoint x: 195, endPoint y: 225, distance: 42.1
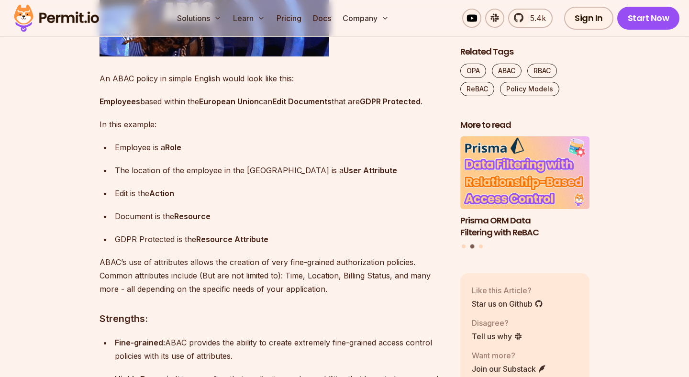
click at [193, 200] on p "Edit is the Action" at bounding box center [280, 193] width 330 height 13
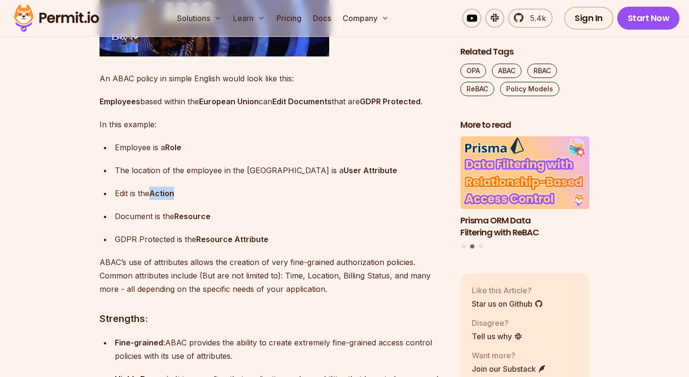
click at [195, 200] on p "Edit is the Action" at bounding box center [280, 193] width 330 height 13
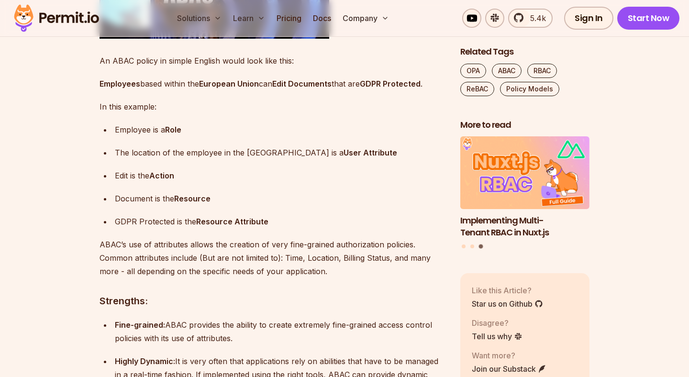
scroll to position [2528, 0]
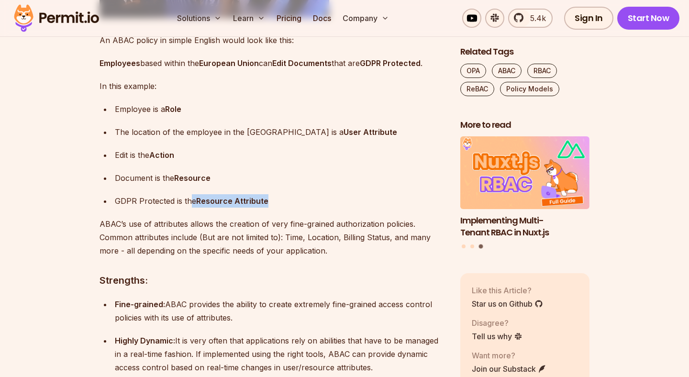
drag, startPoint x: 188, startPoint y: 231, endPoint x: 311, endPoint y: 231, distance: 123.0
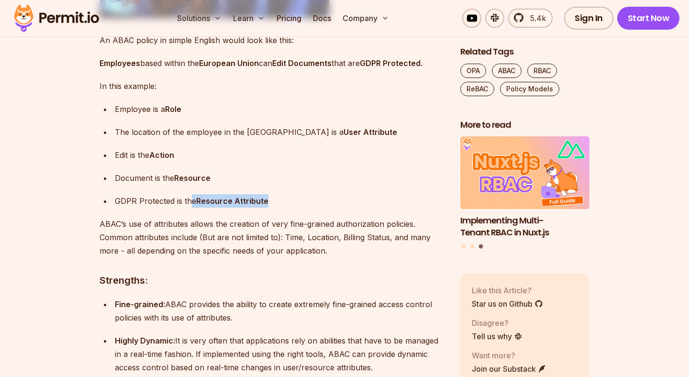
click at [310, 208] on p "GDPR Protected is the Resource Attribute" at bounding box center [280, 200] width 330 height 13
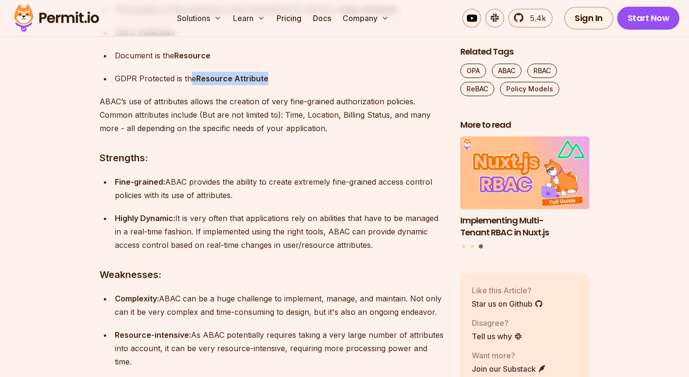
scroll to position [2658, 0]
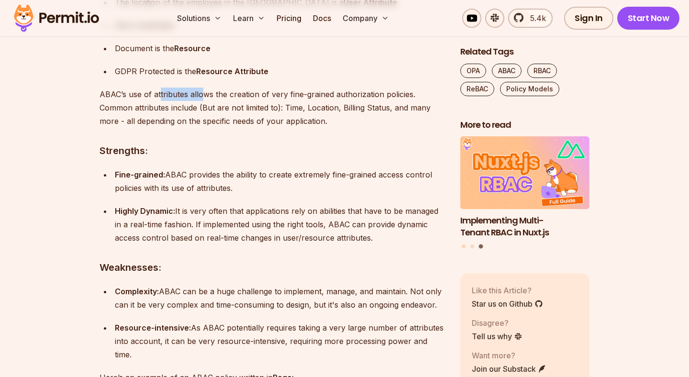
drag, startPoint x: 159, startPoint y: 130, endPoint x: 249, endPoint y: 130, distance: 89.5
click at [233, 128] on p "ABAC’s use of attributes allows the creation of very fine-grained authorization…" at bounding box center [272, 108] width 345 height 40
click at [249, 128] on p "ABAC’s use of attributes allows the creation of very fine-grained authorization…" at bounding box center [272, 108] width 345 height 40
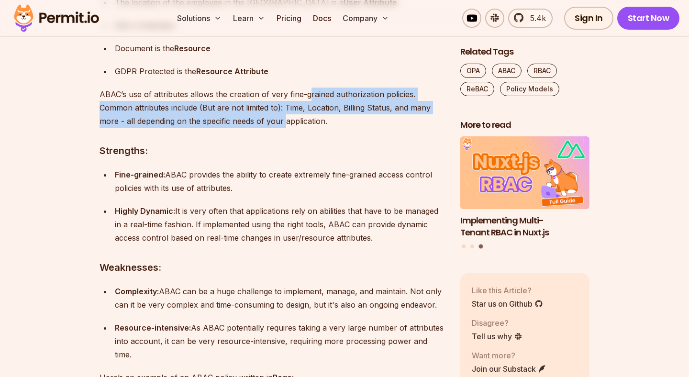
drag, startPoint x: 307, startPoint y: 129, endPoint x: 283, endPoint y: 148, distance: 30.6
click at [283, 128] on p "ABAC’s use of attributes allows the creation of very fine-grained authorization…" at bounding box center [272, 108] width 345 height 40
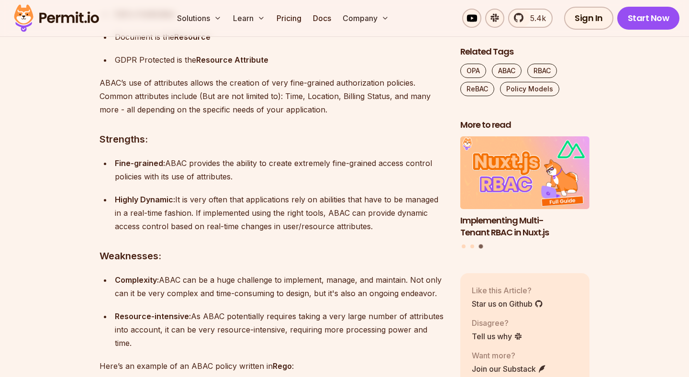
scroll to position [2672, 0]
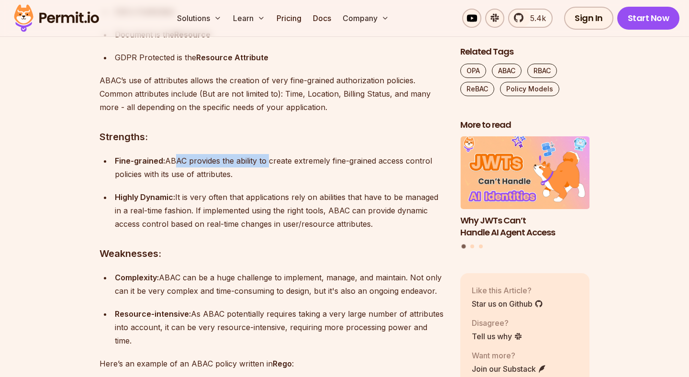
drag, startPoint x: 172, startPoint y: 193, endPoint x: 280, endPoint y: 193, distance: 108.1
click at [278, 181] on div "Fine-grained: ABAC provides the ability to create extremely fine-grained access…" at bounding box center [280, 167] width 330 height 27
click at [280, 181] on div "Fine-grained: ABAC provides the ability to create extremely fine-grained access…" at bounding box center [280, 167] width 330 height 27
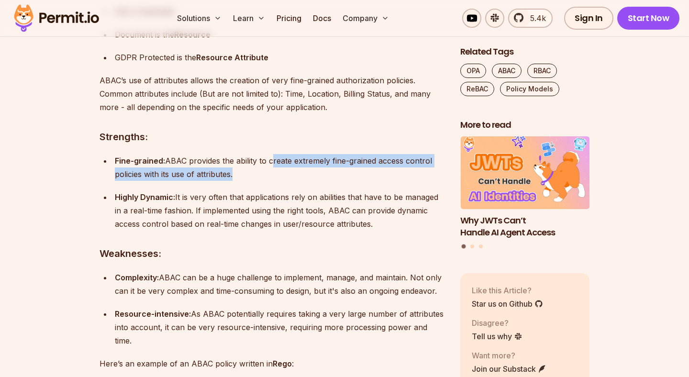
drag, startPoint x: 280, startPoint y: 193, endPoint x: 423, endPoint y: 201, distance: 142.9
click at [423, 181] on div "Fine-grained: ABAC provides the ability to create extremely fine-grained access…" at bounding box center [280, 167] width 330 height 27
click at [176, 181] on div "Fine-grained: ABAC provides the ability to create extremely fine-grained access…" at bounding box center [280, 167] width 330 height 27
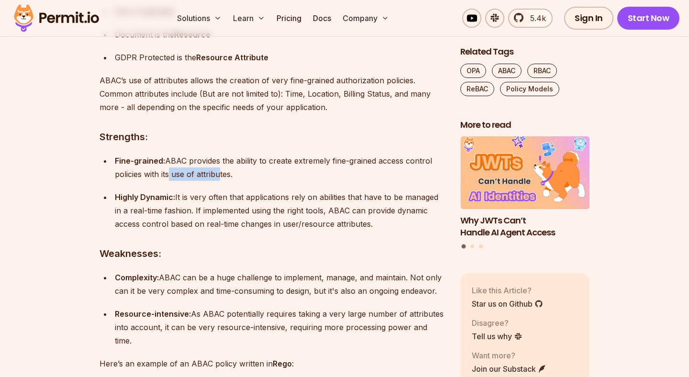
drag, startPoint x: 166, startPoint y: 209, endPoint x: 251, endPoint y: 209, distance: 85.2
click at [248, 181] on div "Fine-grained: ABAC provides the ability to create extremely fine-grained access…" at bounding box center [280, 167] width 330 height 27
click at [251, 181] on div "Fine-grained: ABAC provides the ability to create extremely fine-grained access…" at bounding box center [280, 167] width 330 height 27
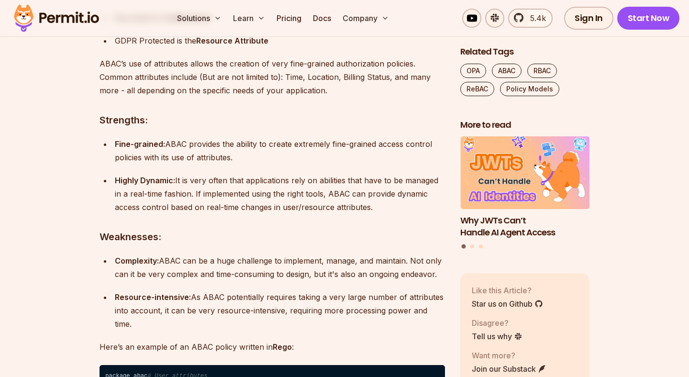
scroll to position [2692, 0]
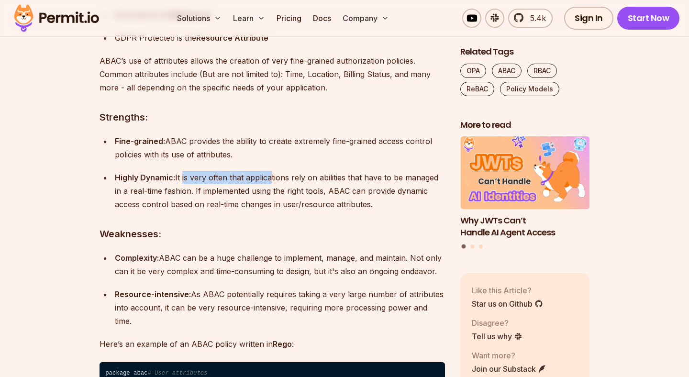
drag, startPoint x: 182, startPoint y: 211, endPoint x: 279, endPoint y: 211, distance: 96.7
click at [277, 211] on div "Highly Dynamic: It is very often that applications rely on abilities that have …" at bounding box center [280, 191] width 330 height 40
click at [279, 211] on div "Highly Dynamic: It is very often that applications rely on abilities that have …" at bounding box center [280, 191] width 330 height 40
drag, startPoint x: 247, startPoint y: 211, endPoint x: 300, endPoint y: 211, distance: 53.6
click at [300, 211] on div "Highly Dynamic: It is very often that applications rely on abilities that have …" at bounding box center [280, 191] width 330 height 40
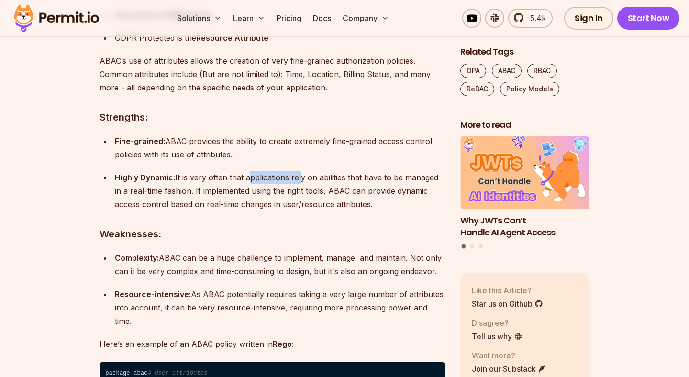
click at [300, 211] on div "Highly Dynamic: It is very often that applications rely on abilities that have …" at bounding box center [280, 191] width 330 height 40
drag, startPoint x: 315, startPoint y: 211, endPoint x: 423, endPoint y: 211, distance: 107.2
click at [423, 211] on div "Highly Dynamic: It is very often that applications rely on abilities that have …" at bounding box center [280, 191] width 330 height 40
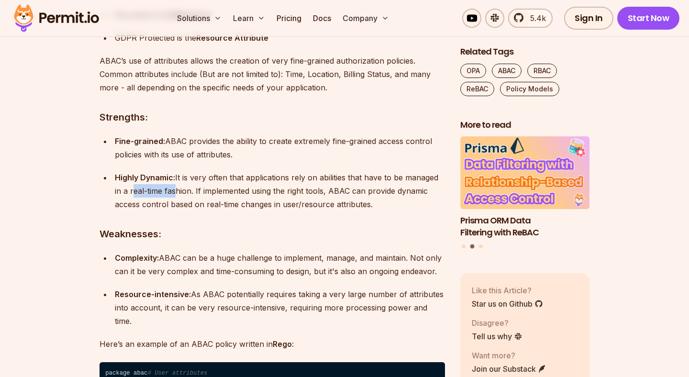
drag, startPoint x: 130, startPoint y: 223, endPoint x: 180, endPoint y: 223, distance: 50.7
click at [180, 211] on div "Highly Dynamic: It is very often that applications rely on abilities that have …" at bounding box center [280, 191] width 330 height 40
drag, startPoint x: 214, startPoint y: 228, endPoint x: 300, endPoint y: 228, distance: 86.1
click at [300, 211] on div "Highly Dynamic: It is very often that applications rely on abilities that have …" at bounding box center [280, 191] width 330 height 40
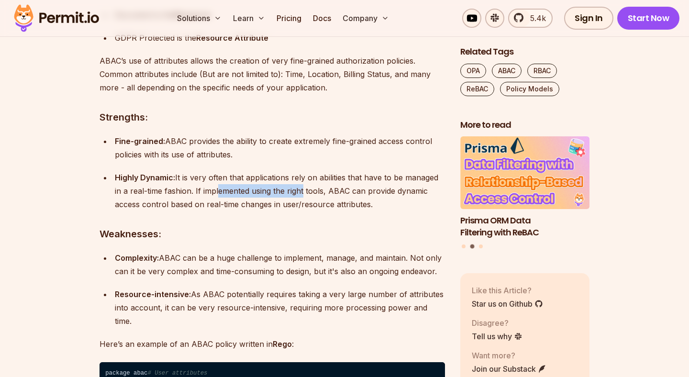
click at [302, 211] on div "Highly Dynamic: It is very often that applications rely on abilities that have …" at bounding box center [280, 191] width 330 height 40
drag, startPoint x: 348, startPoint y: 227, endPoint x: 378, endPoint y: 236, distance: 31.5
click at [378, 211] on div "Highly Dynamic: It is very often that applications rely on abilities that have …" at bounding box center [280, 191] width 330 height 40
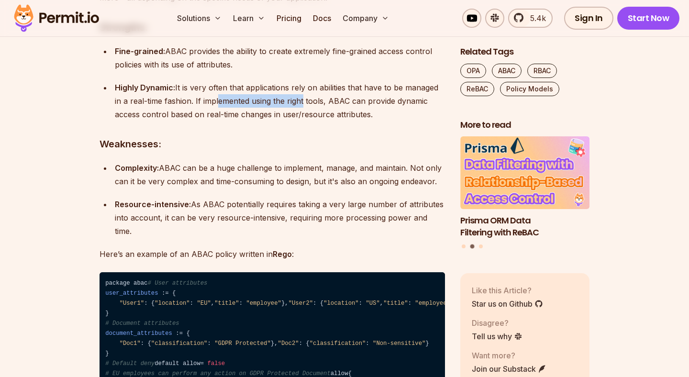
scroll to position [2782, 0]
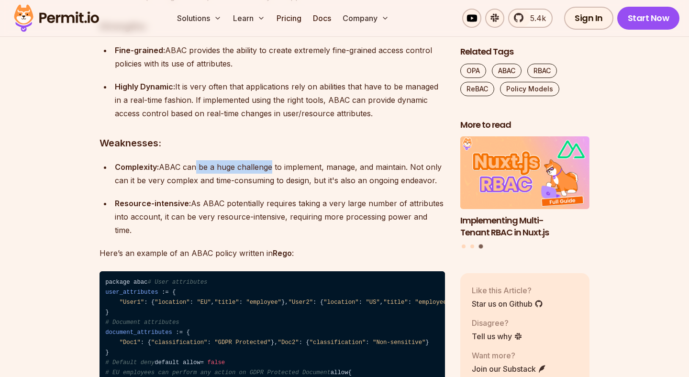
drag, startPoint x: 228, startPoint y: 203, endPoint x: 271, endPoint y: 203, distance: 43.5
click at [271, 187] on div "Complexity: ABAC can be a huge challenge to implement, manage, and maintain. No…" at bounding box center [280, 173] width 330 height 27
drag, startPoint x: 336, startPoint y: 201, endPoint x: 416, endPoint y: 200, distance: 79.9
click at [416, 187] on div "Complexity: ABAC can be a huge challenge to implement, manage, and maintain. No…" at bounding box center [280, 173] width 330 height 27
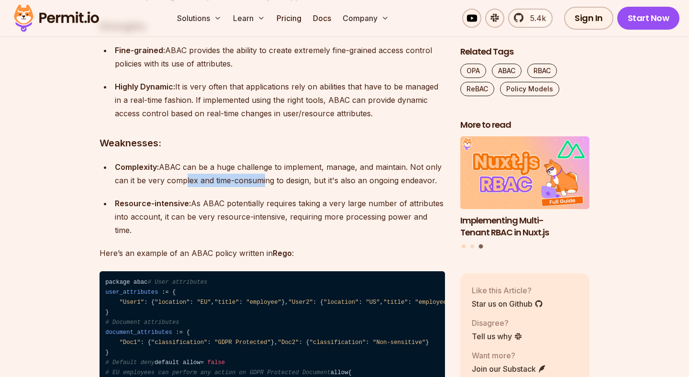
drag
click at [261, 187] on div "Complexity: ABAC can be a huge challenge to implement, manage, and maintain. No…" at bounding box center [280, 173] width 330 height 27
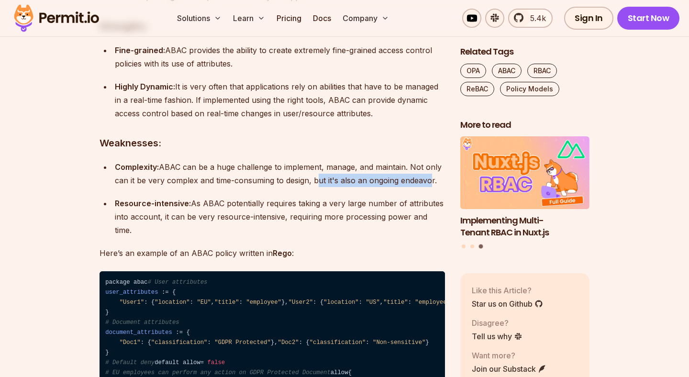
click at [427, 187] on div "Complexity: ABAC can be a huge challenge to implement, manage, and maintain. No…" at bounding box center [280, 173] width 330 height 27
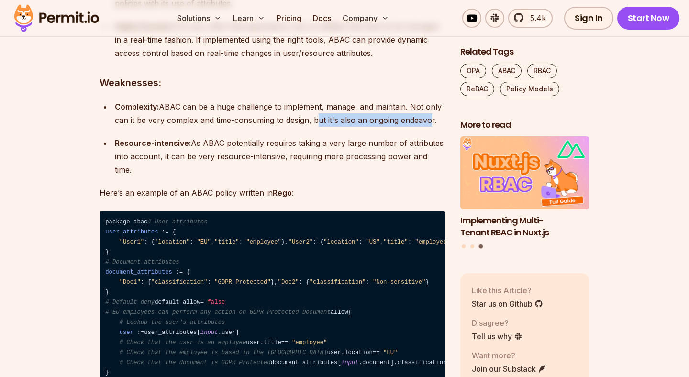
scroll to position [2846, 0]
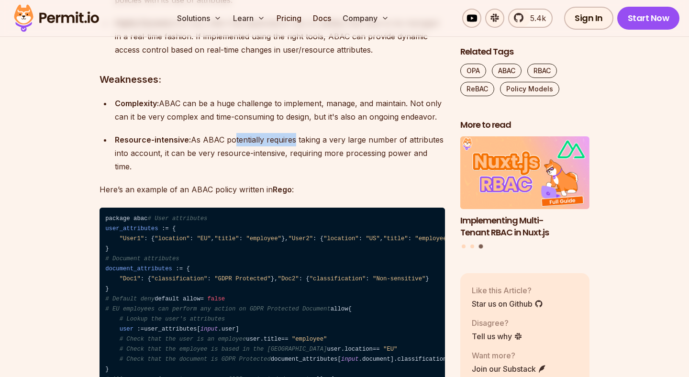
click at [320, 173] on div "Resource-intensive: As ABAC potentially requires taking a very large number of …" at bounding box center [280, 153] width 330 height 40
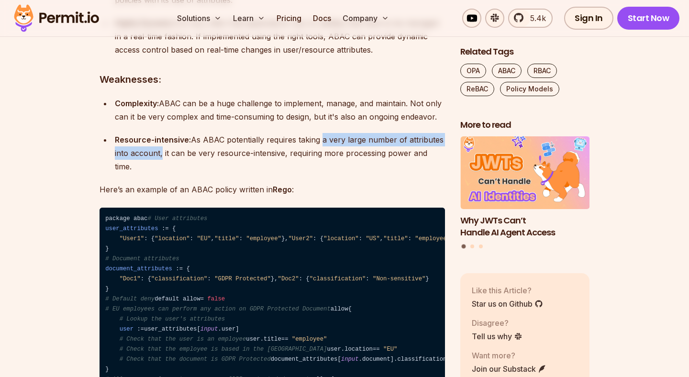
click at [163, 173] on div "Resource-intensive: As ABAC potentially requires taking a very large number of …" at bounding box center [280, 153] width 330 height 40
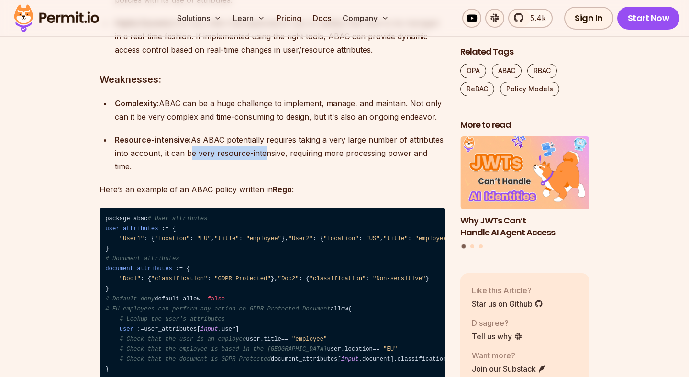
click at [266, 173] on div "Resource-intensive: As ABAC potentially requires taking a very large number of …" at bounding box center [280, 153] width 330 height 40
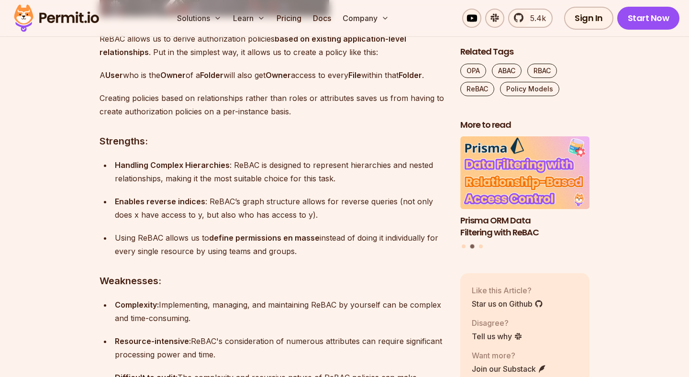
scroll to position [3541, 0]
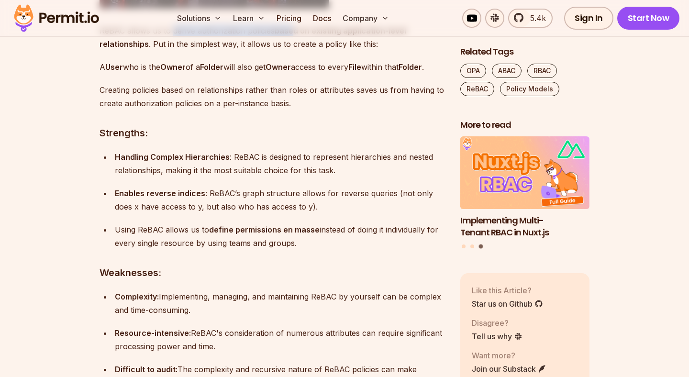
drag, startPoint x: 172, startPoint y: 183, endPoint x: 292, endPoint y: 183, distance: 120.6
click at [292, 51] on p "ReBAC allows us to derive authorization policies based on existing application-…" at bounding box center [272, 37] width 345 height 27
click at [292, 49] on strong "based on existing application-level relationships" at bounding box center [253, 37] width 307 height 23
drag, startPoint x: 257, startPoint y: 182, endPoint x: 349, endPoint y: 182, distance: 92.4
click at [349, 51] on p "ReBAC allows us to derive authorization policies based on existing application-…" at bounding box center [272, 37] width 345 height 27
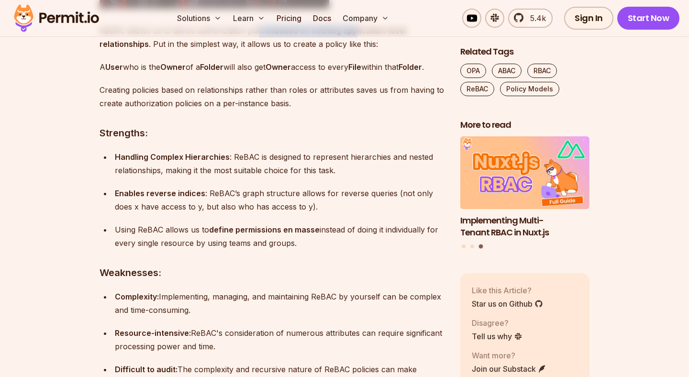
click at [349, 49] on strong "based on existing application-level relationships" at bounding box center [253, 37] width 307 height 23
drag, startPoint x: 320, startPoint y: 181, endPoint x: 148, endPoint y: 199, distance: 172.7
click at [148, 51] on p "ReBAC allows us to derive authorization policies based on existing application-…" at bounding box center [272, 37] width 345 height 27
drag, startPoint x: 247, startPoint y: 194, endPoint x: 314, endPoint y: 194, distance: 67.0
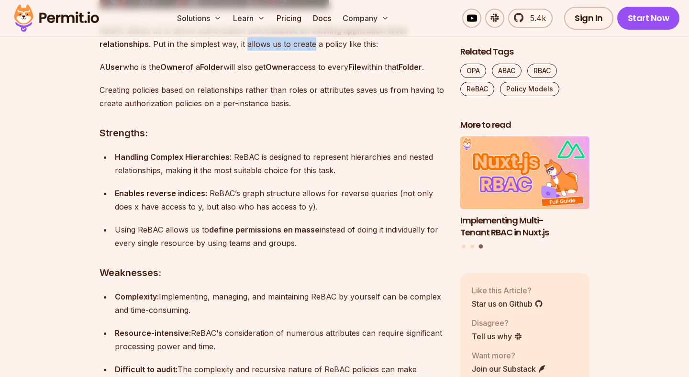
click at [314, 51] on p "ReBAC allows us to derive authorization policies based on existing application-…" at bounding box center [272, 37] width 345 height 27
drag, startPoint x: 340, startPoint y: 195, endPoint x: 393, endPoint y: 195, distance: 53.1
click at [393, 51] on p "ReBAC allows us to derive authorization policies based on existing application-…" at bounding box center [272, 37] width 345 height 27
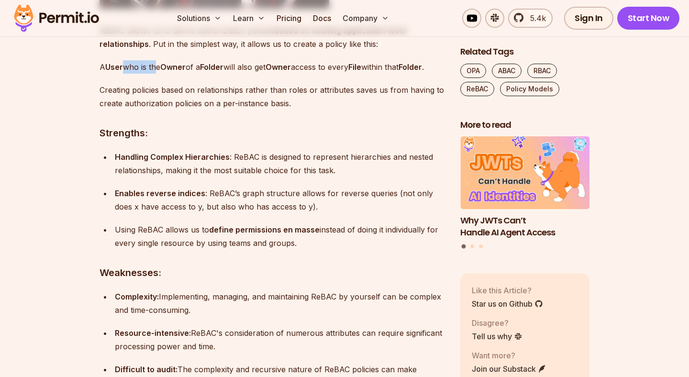
drag, startPoint x: 127, startPoint y: 219, endPoint x: 170, endPoint y: 219, distance: 42.6
click at [169, 74] on p "A User who is the Owner of a Folder will also get Owner access to every File wi…" at bounding box center [272, 66] width 345 height 13
click at [170, 72] on strong "Owner" at bounding box center [172, 67] width 25 height 10
drag, startPoint x: 204, startPoint y: 215, endPoint x: 227, endPoint y: 215, distance: 23.4
click at [227, 74] on p "A User who is the Owner of a Folder will also get Owner access to every File wi…" at bounding box center [272, 66] width 345 height 13
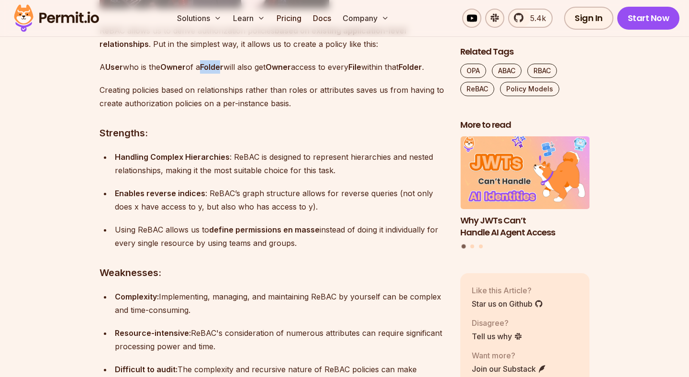
click at [223, 72] on strong "Folder" at bounding box center [211, 67] width 23 height 10
drag, startPoint x: 236, startPoint y: 217, endPoint x: 289, endPoint y: 217, distance: 53.1
click at [289, 74] on p "A User who is the Owner of a Folder will also get Owner access to every File wi…" at bounding box center [272, 66] width 345 height 13
click at [289, 72] on strong "Owner" at bounding box center [278, 67] width 25 height 10
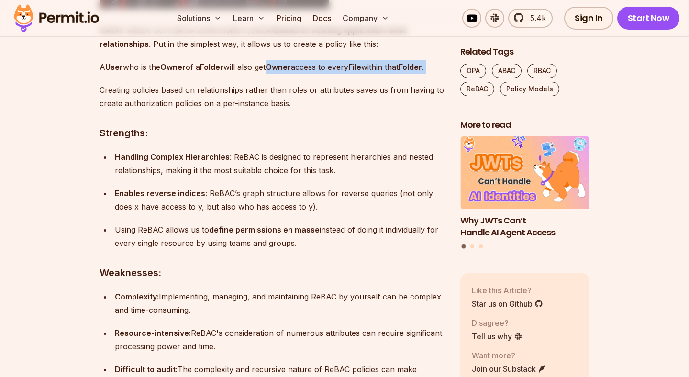
drag, startPoint x: 289, startPoint y: 217, endPoint x: 208, endPoint y: 230, distance: 82.4
click at [208, 74] on p "A User who is the Owner of a Folder will also get Owner access to every File wi…" at bounding box center [272, 66] width 345 height 13
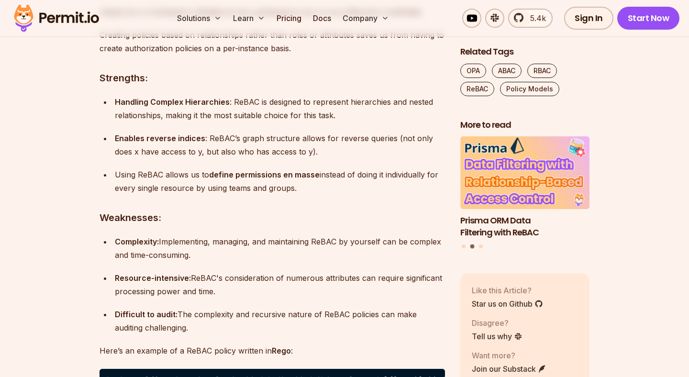
scroll to position [3606, 0]
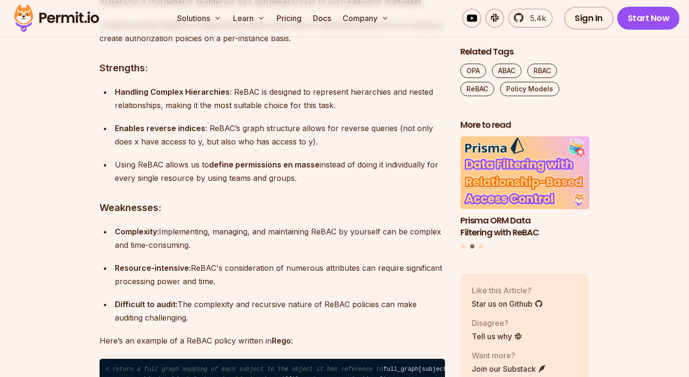
drag, startPoint x: 103, startPoint y: 189, endPoint x: 297, endPoint y: 203, distance: 194.4
click at [297, 45] on p "Creating policies based on relationships rather than roles or attributes saves …" at bounding box center [272, 31] width 345 height 27
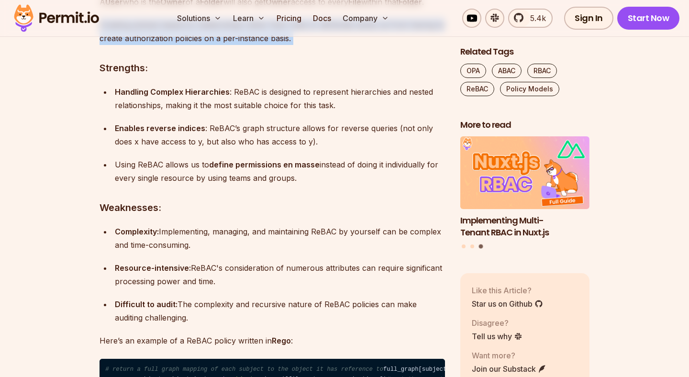
drag, startPoint x: 297, startPoint y: 203, endPoint x: 107, endPoint y: 189, distance: 190.5
click at [107, 45] on p "Creating policies based on relationships rather than roles or attributes saves …" at bounding box center [272, 31] width 345 height 27
drag, startPoint x: 102, startPoint y: 189, endPoint x: 304, endPoint y: 205, distance: 203.0
click at [304, 45] on p "Creating policies based on relationships rather than roles or attributes saves …" at bounding box center [272, 31] width 345 height 27
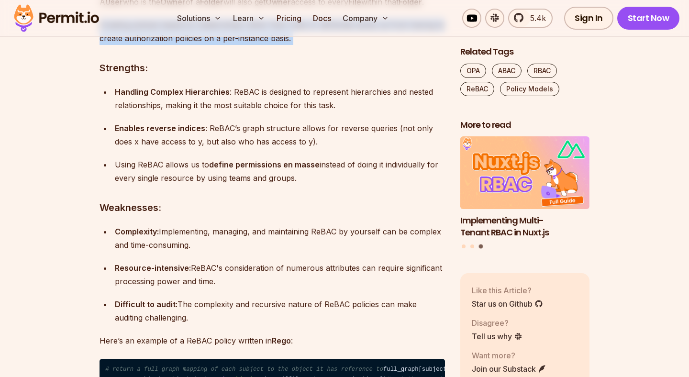
click at [304, 45] on p "Creating policies based on relationships rather than roles or attributes saves …" at bounding box center [272, 31] width 345 height 27
drag, startPoint x: 305, startPoint y: 205, endPoint x: 95, endPoint y: 186, distance: 211.4
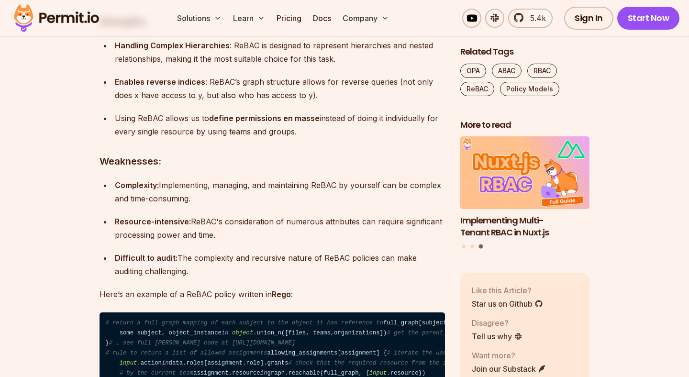
scroll to position [3658, 0]
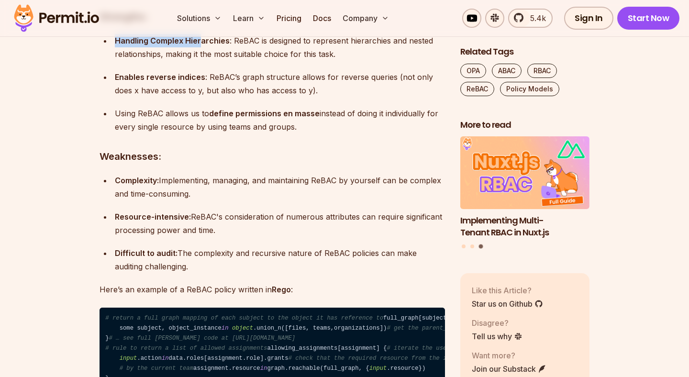
drag, startPoint x: 115, startPoint y: 204, endPoint x: 203, endPoint y: 204, distance: 88.0
click at [203, 45] on strong "Handling Complex Hierarchies" at bounding box center [172, 41] width 115 height 10
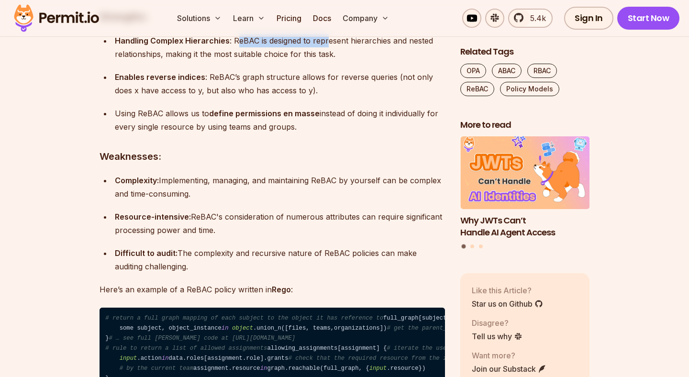
drag, startPoint x: 235, startPoint y: 204, endPoint x: 327, endPoint y: 206, distance: 92.4
click at [327, 61] on div "Handling Complex Hierarchies : ReBAC is designed to represent hierarchies and n…" at bounding box center [280, 47] width 330 height 27
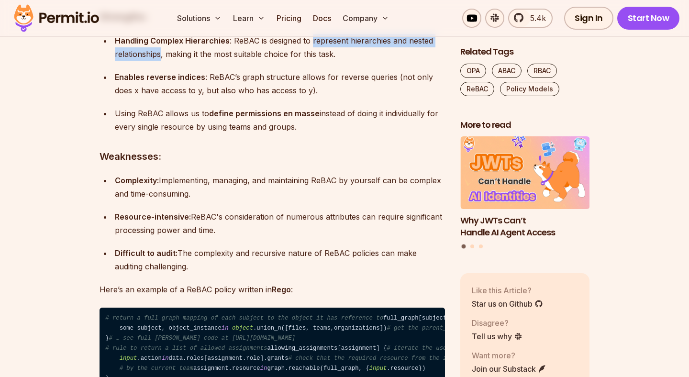
drag, startPoint x: 327, startPoint y: 206, endPoint x: 144, endPoint y: 212, distance: 183.8
click at [144, 61] on div "Handling Complex Hierarchies : ReBAC is designed to represent hierarchies and n…" at bounding box center [280, 47] width 330 height 27
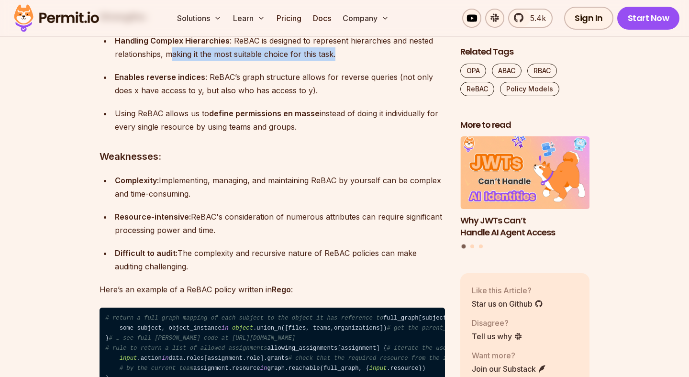
drag, startPoint x: 174, startPoint y: 217, endPoint x: 339, endPoint y: 218, distance: 165.1
click at [339, 61] on div "Handling Complex Hierarchies : ReBAC is designed to represent hierarchies and n…" at bounding box center [280, 47] width 330 height 27
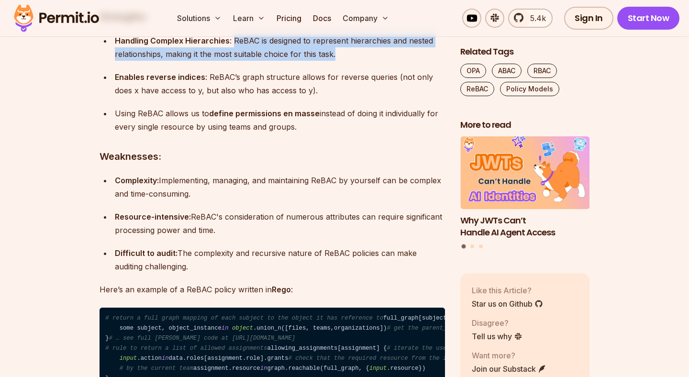
drag, startPoint x: 339, startPoint y: 218, endPoint x: 242, endPoint y: 205, distance: 98.1
click at [242, 61] on div "Handling Complex Hierarchies : ReBAC is designed to represent hierarchies and n…" at bounding box center [280, 47] width 330 height 27
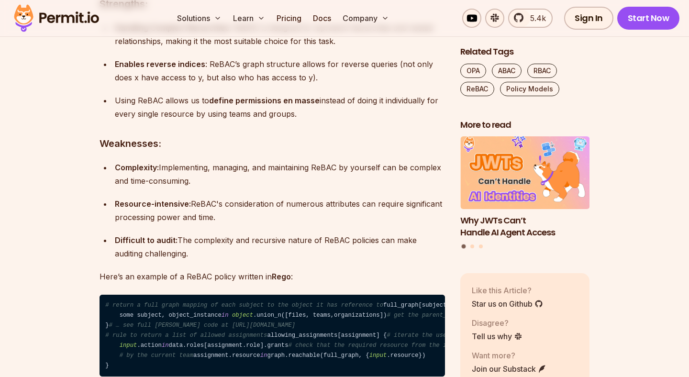
scroll to position [3673, 0]
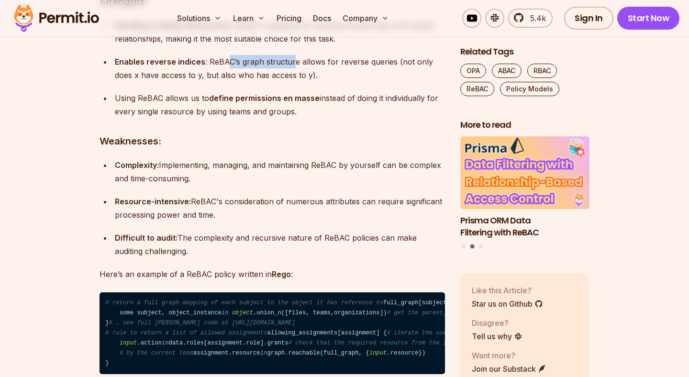
drag, startPoint x: 226, startPoint y: 220, endPoint x: 291, endPoint y: 219, distance: 65.1
click at [291, 82] on div "Enables reverse indices : ReBAC’s graph structure allows for reverse queries (n…" at bounding box center [280, 68] width 330 height 27
drag, startPoint x: 334, startPoint y: 224, endPoint x: 416, endPoint y: 224, distance: 82.8
click at [416, 82] on div "Enables reverse indices : ReBAC’s graph structure allows for reverse queries (n…" at bounding box center [280, 68] width 330 height 27
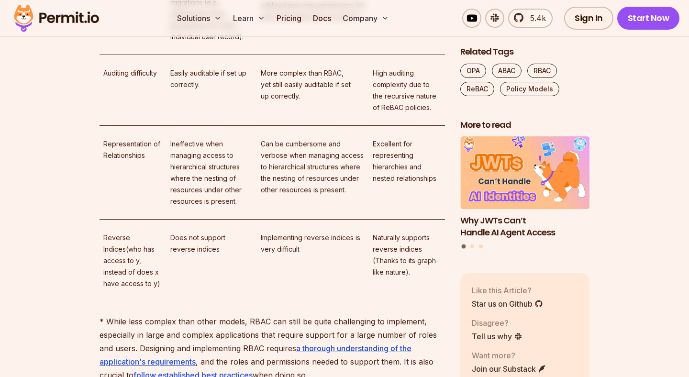
scroll to position [6499, 0]
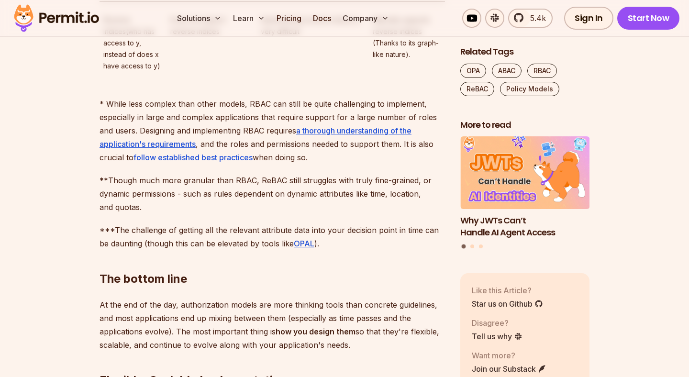
click at [76, 17] on img at bounding box center [57, 18] width 94 height 33
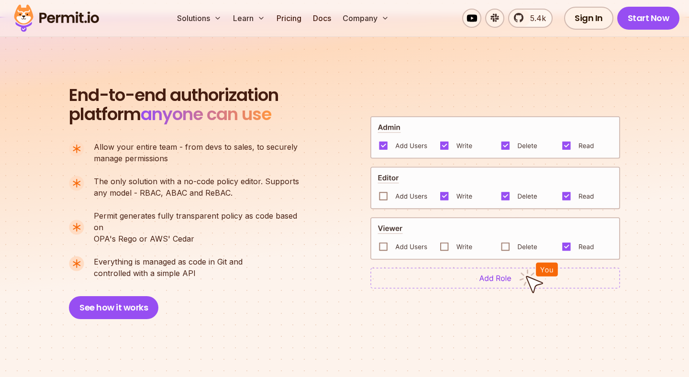
scroll to position [627, 0]
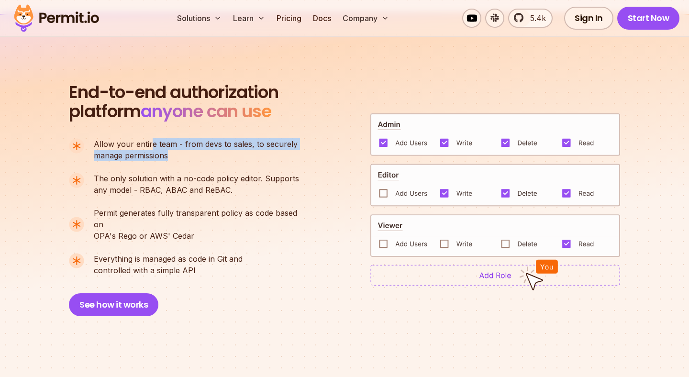
drag, startPoint x: 149, startPoint y: 146, endPoint x: 300, endPoint y: 153, distance: 151.4
click at [300, 153] on li "Allow your entire team - from devs to sales, to securely manage permissions" at bounding box center [188, 149] width 238 height 23
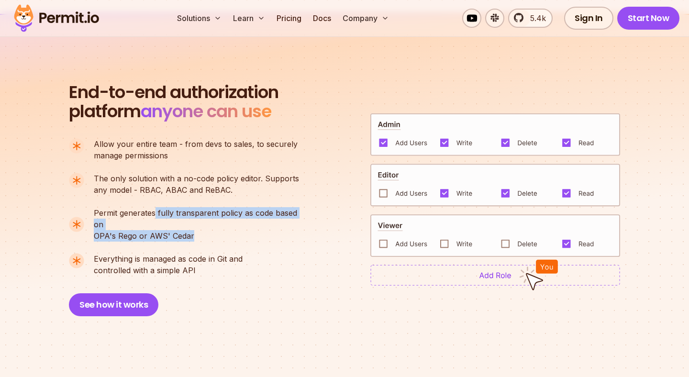
drag, startPoint x: 155, startPoint y: 211, endPoint x: 248, endPoint y: 222, distance: 94.4
click at [248, 222] on p "Permit generates fully transparent policy as code based on OPA's [PERSON_NAME] …" at bounding box center [200, 224] width 213 height 34
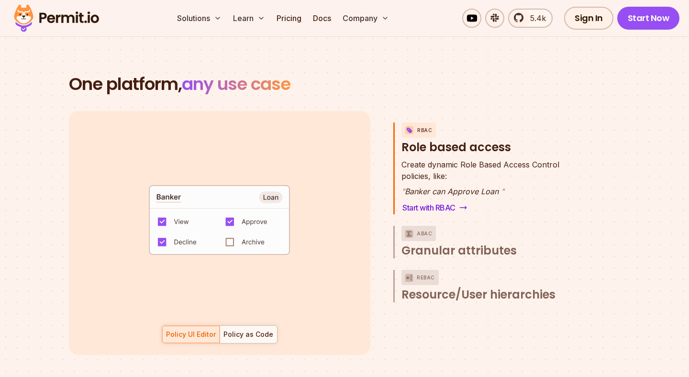
scroll to position [1342, 0]
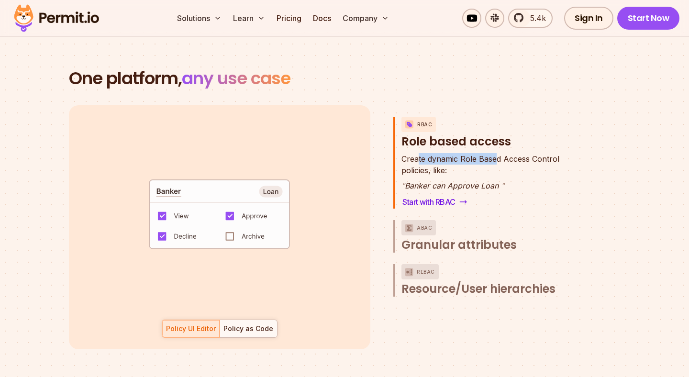
drag, startPoint x: 417, startPoint y: 148, endPoint x: 499, endPoint y: 148, distance: 81.8
click at [499, 153] on span "Create dynamic Role Based Access Control" at bounding box center [480, 158] width 158 height 11
drag, startPoint x: 479, startPoint y: 148, endPoint x: 565, endPoint y: 157, distance: 86.2
click at [566, 157] on div "Create dynamic Role Based Access Control policies, like: " Banker can Approve L…" at bounding box center [490, 181] width 178 height 56
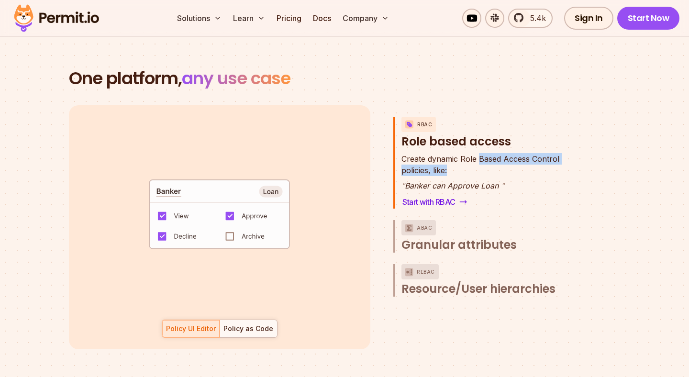
click at [565, 157] on div "Create dynamic Role Based Access Control policies, like: " Banker can Approve L…" at bounding box center [490, 181] width 178 height 56
drag, startPoint x: 408, startPoint y: 175, endPoint x: 500, endPoint y: 175, distance: 91.9
click at [500, 180] on p "" Banker can Approve Loan "" at bounding box center [480, 185] width 158 height 11
drag, startPoint x: 500, startPoint y: 175, endPoint x: 410, endPoint y: 173, distance: 90.0
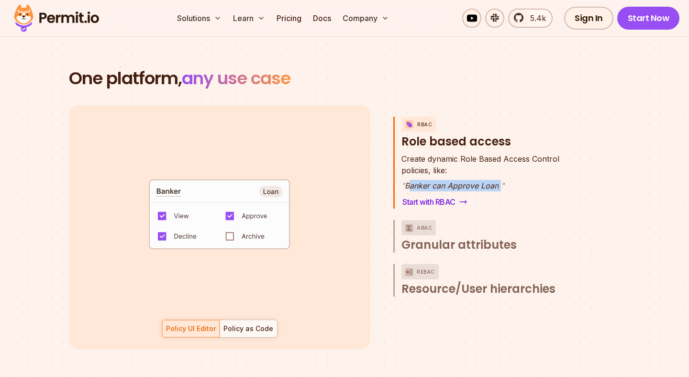
click at [409, 180] on p "" Banker can Approve Loan "" at bounding box center [480, 185] width 158 height 11
click at [410, 180] on p "" Banker can Approve Loan "" at bounding box center [480, 185] width 158 height 11
click at [440, 237] on span "Granular attributes" at bounding box center [458, 244] width 115 height 15
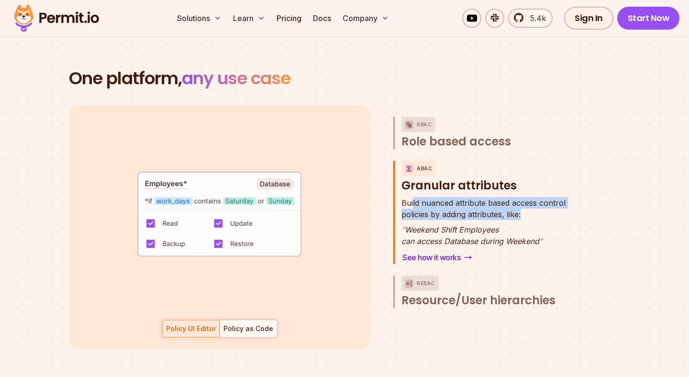
drag, startPoint x: 413, startPoint y: 192, endPoint x: 545, endPoint y: 200, distance: 131.9
click at [545, 200] on p "Build nuanced attribute based access control policies by adding attributes, lik…" at bounding box center [483, 208] width 164 height 23
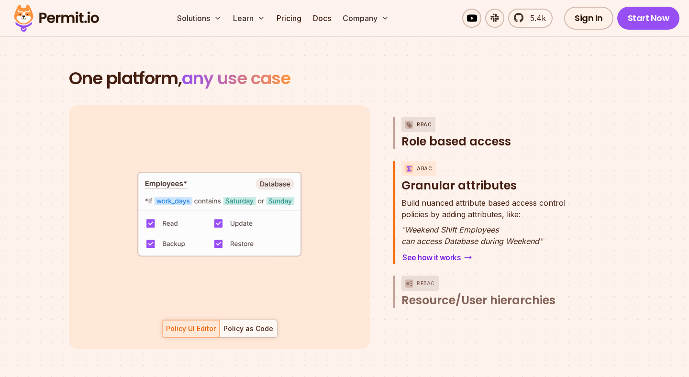
click at [451, 134] on span "Role based access" at bounding box center [456, 141] width 110 height 15
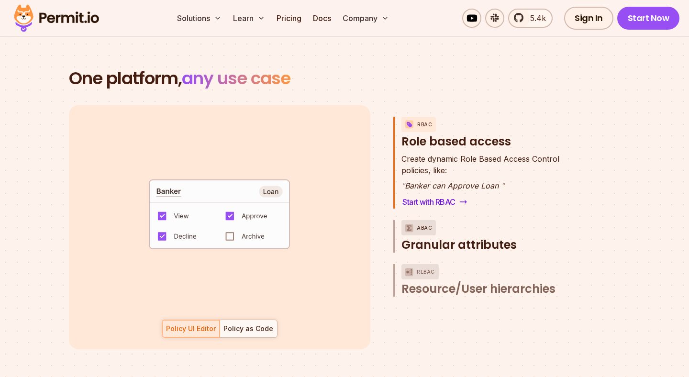
click at [430, 237] on span "Granular attributes" at bounding box center [458, 244] width 115 height 15
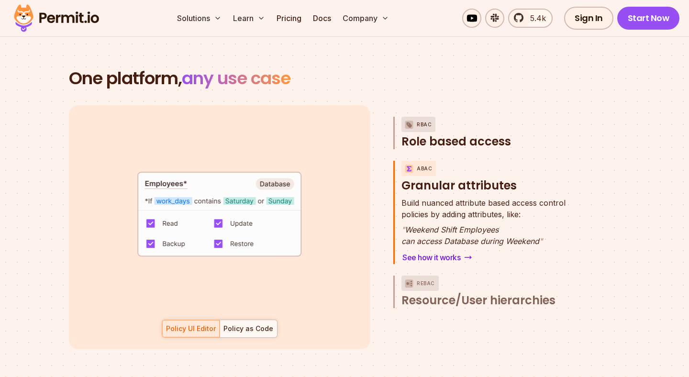
click at [421, 134] on span "Role based access" at bounding box center [456, 141] width 110 height 15
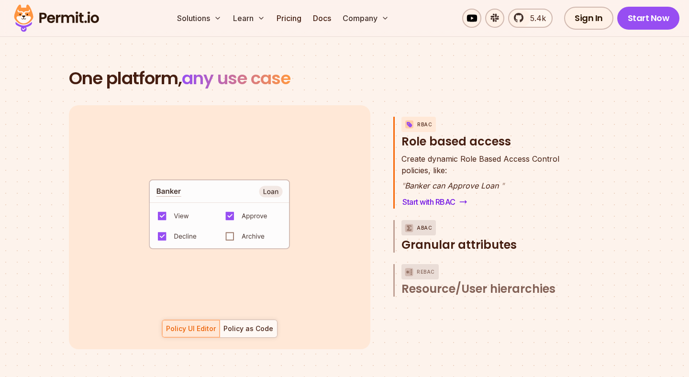
click at [420, 237] on span "Granular attributes" at bounding box center [458, 244] width 115 height 15
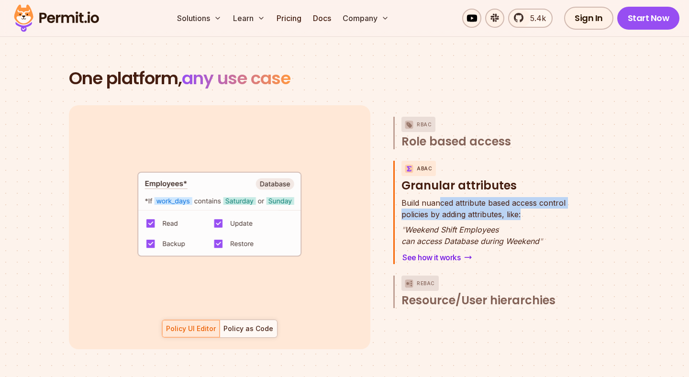
drag, startPoint x: 440, startPoint y: 195, endPoint x: 563, endPoint y: 203, distance: 123.3
click at [563, 203] on p "Build nuanced attribute based access control policies by adding attributes, lik…" at bounding box center [483, 208] width 164 height 23
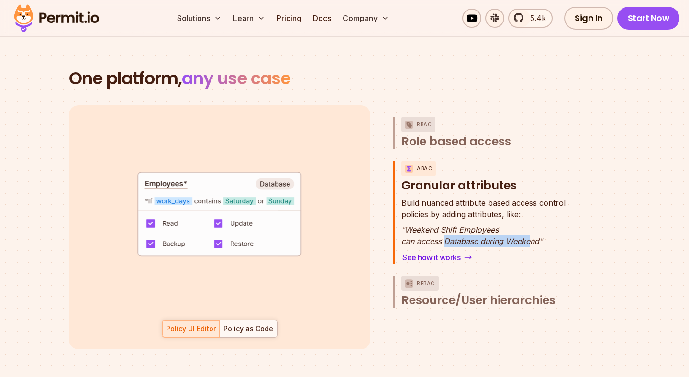
drag, startPoint x: 444, startPoint y: 232, endPoint x: 537, endPoint y: 232, distance: 92.8
click at [535, 232] on p "" Weekend Shift Employees can access Database during Weekend "" at bounding box center [483, 235] width 164 height 23
click at [537, 232] on p "" Weekend Shift Employees can access Database during Weekend "" at bounding box center [483, 235] width 164 height 23
click at [440, 251] on link "See how it works" at bounding box center [436, 257] width 71 height 13
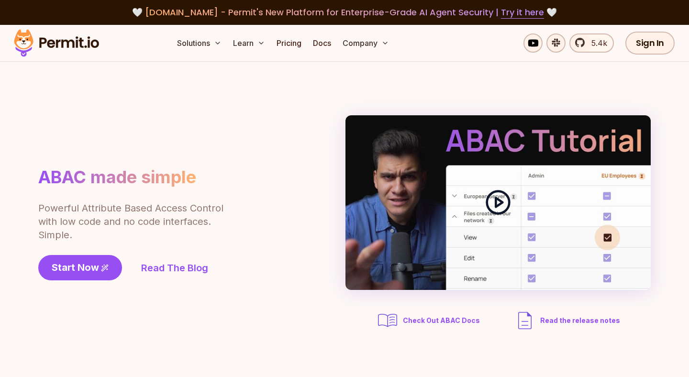
click at [508, 198] on circle at bounding box center [498, 202] width 22 height 22
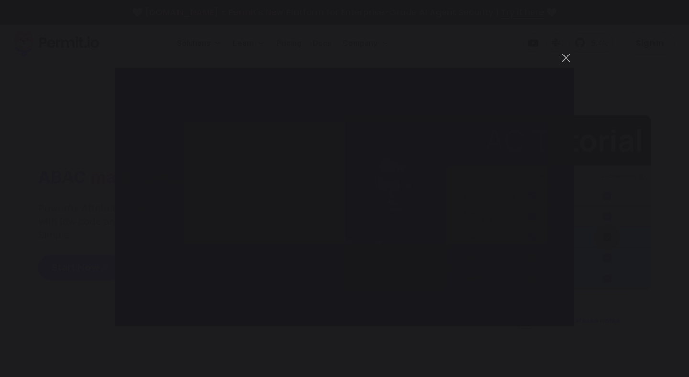
click at [46, 44] on div "You can close this modal content with the ESC key" at bounding box center [344, 188] width 689 height 377
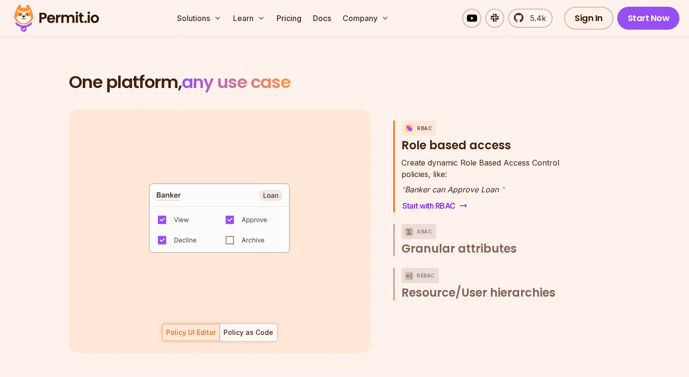
scroll to position [1342, 0]
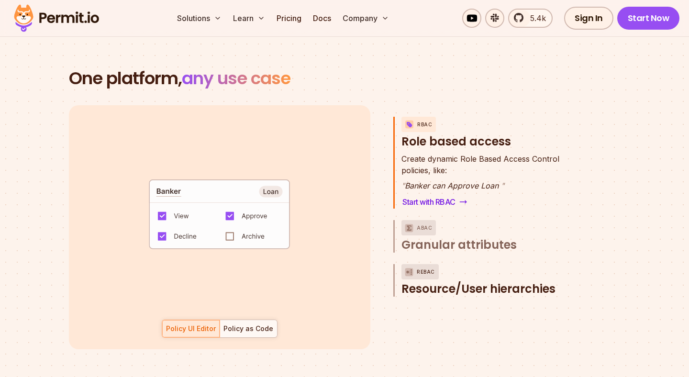
click at [445, 281] on span "Resource/User hierarchies" at bounding box center [478, 288] width 154 height 15
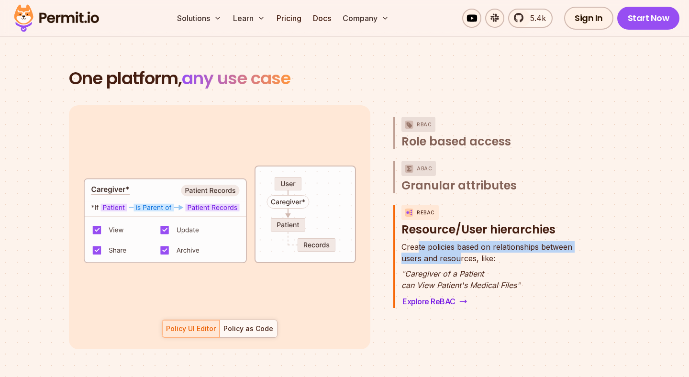
drag, startPoint x: 417, startPoint y: 240, endPoint x: 465, endPoint y: 249, distance: 48.7
click at [464, 248] on p "Create policies based on relationships between users and resources, like:" at bounding box center [486, 252] width 171 height 23
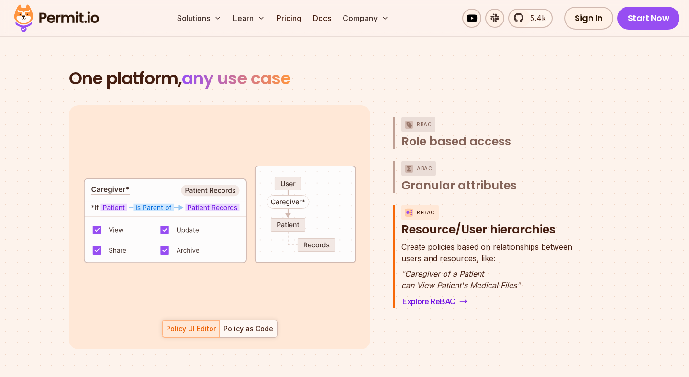
click at [465, 249] on p "Create policies based on relationships between users and resources, like:" at bounding box center [486, 252] width 171 height 23
drag, startPoint x: 473, startPoint y: 237, endPoint x: 487, endPoint y: 239, distance: 13.6
click at [487, 241] on span "Create policies based on relationships between" at bounding box center [486, 246] width 171 height 11
click at [201, 197] on code "default allow := false allow if { patient_caregiver = true } patient_caregiver …" at bounding box center [219, 234] width 271 height 216
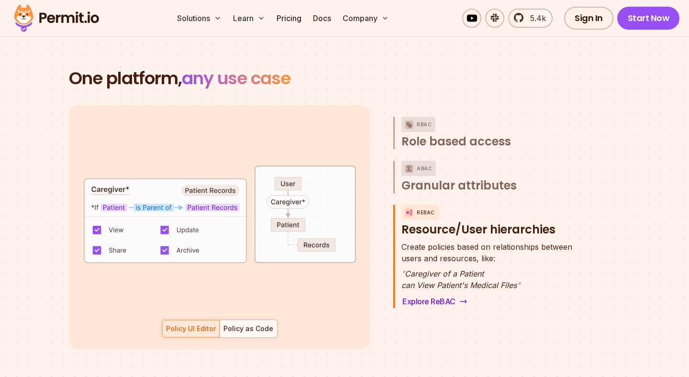
click at [201, 197] on code "default allow := false allow if { patient_caregiver = true } patient_caregiver …" at bounding box center [219, 234] width 271 height 216
click at [175, 217] on code "default allow := false allow if { patient_caregiver = true } patient_caregiver …" at bounding box center [219, 234] width 271 height 216
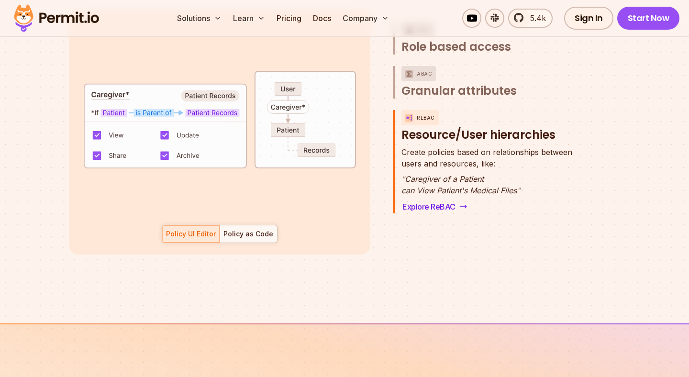
scroll to position [1440, 0]
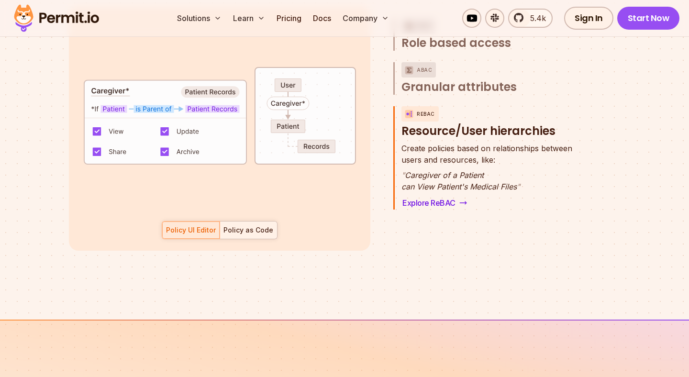
click at [243, 225] on div "Policy as Code" at bounding box center [248, 230] width 50 height 10
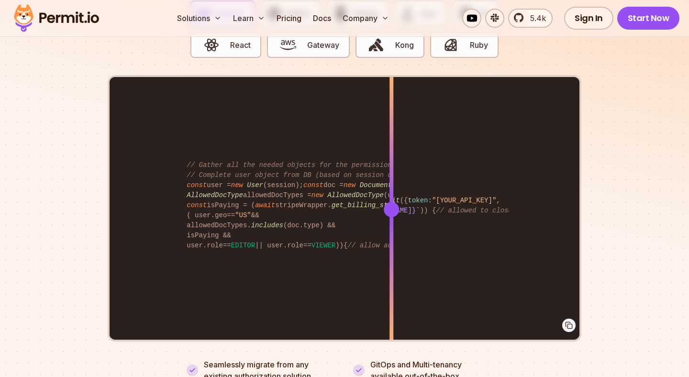
scroll to position [1928, 0]
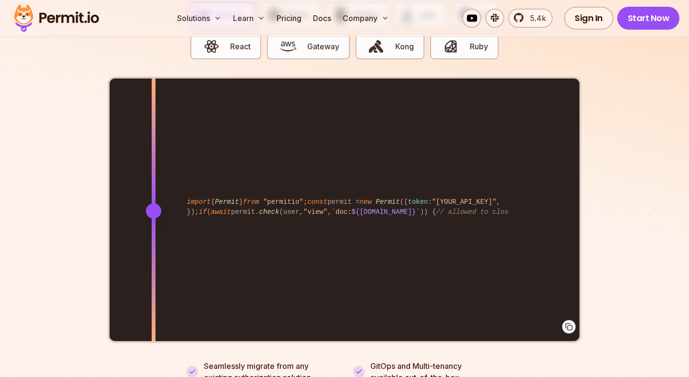
drag, startPoint x: 387, startPoint y: 199, endPoint x: 154, endPoint y: 224, distance: 234.4
click at [154, 225] on div at bounding box center [154, 210] width 4 height 264
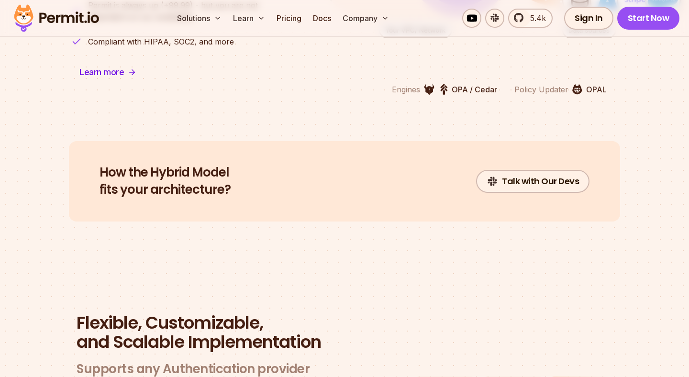
scroll to position [2537, 0]
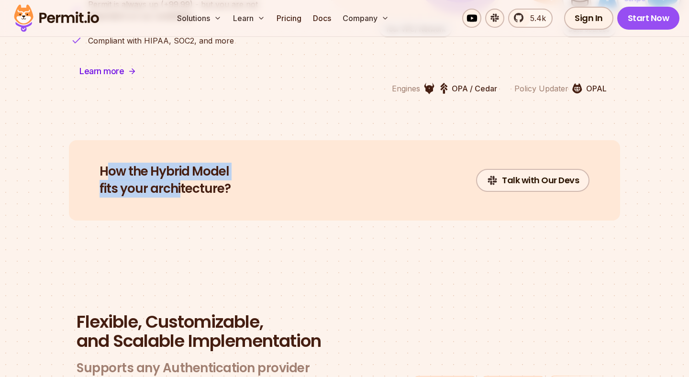
drag, startPoint x: 110, startPoint y: 156, endPoint x: 201, endPoint y: 174, distance: 92.5
click at [191, 173] on h2 "How the Hybrid Model fits your architecture?" at bounding box center [165, 180] width 131 height 34
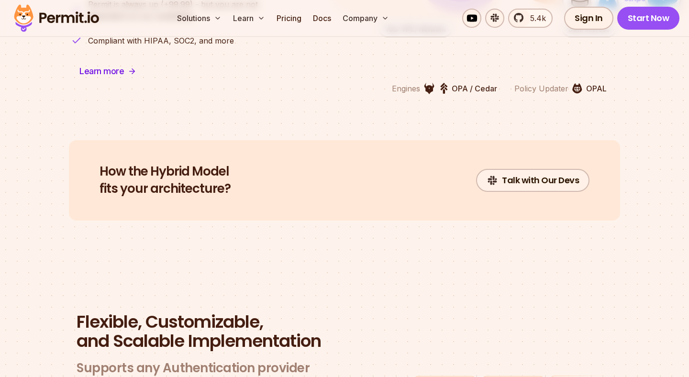
click at [202, 174] on h2 "How the Hybrid Model fits your architecture?" at bounding box center [165, 180] width 131 height 34
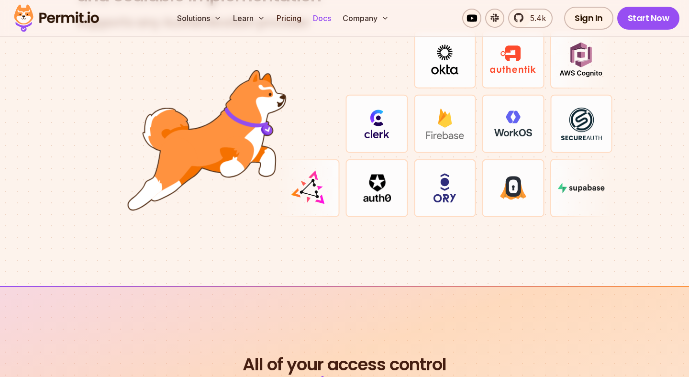
scroll to position [2903, 0]
